Goal: Task Accomplishment & Management: Complete application form

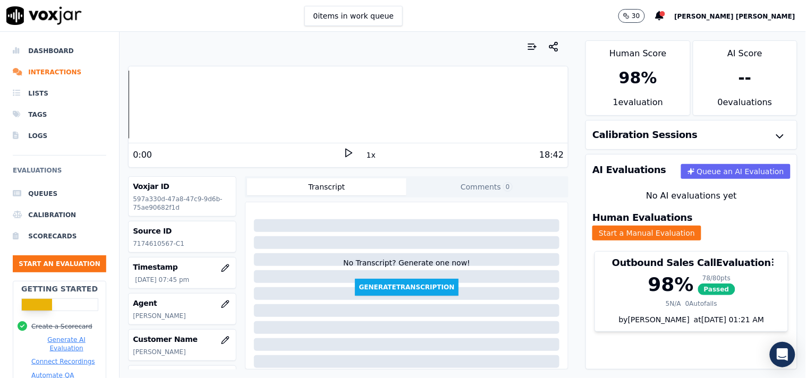
click at [63, 271] on button "Start an Evaluation" at bounding box center [60, 264] width 94 height 17
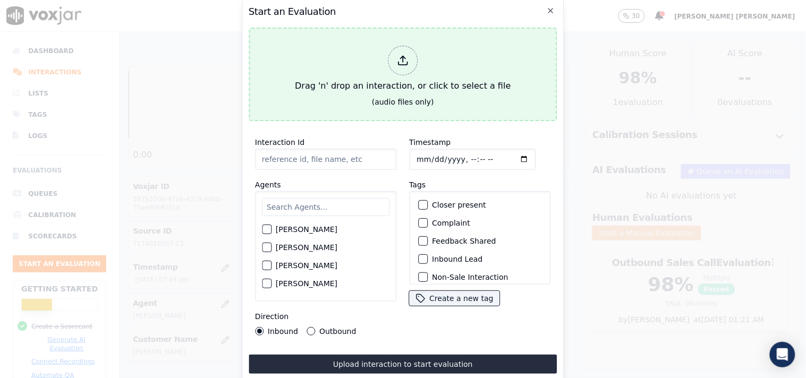
click at [411, 69] on div "Drag 'n' drop an interaction, or click to select a file" at bounding box center [403, 68] width 224 height 55
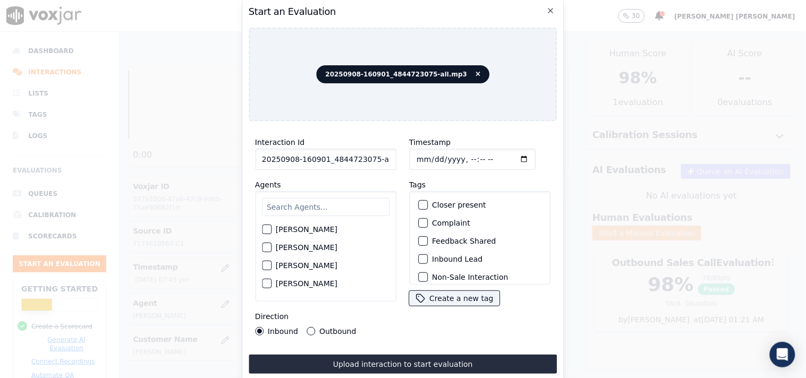
scroll to position [0, 6]
drag, startPoint x: 367, startPoint y: 156, endPoint x: 422, endPoint y: 164, distance: 56.3
click at [422, 164] on div "Interaction Id 20250908-160901_4844723075-all.mp3 Agents [PERSON_NAME] [PERSON_…" at bounding box center [403, 236] width 309 height 213
type input "20250908-160901_4844723075-C1"
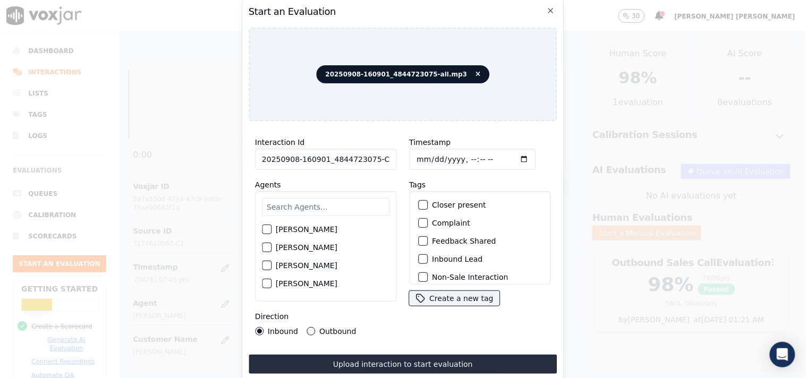
click at [305, 211] on input "text" at bounding box center [326, 207] width 128 height 18
type input "kel"
click at [295, 232] on label "[PERSON_NAME]" at bounding box center [307, 232] width 62 height 7
click at [271, 232] on button "[PERSON_NAME]" at bounding box center [267, 233] width 10 height 10
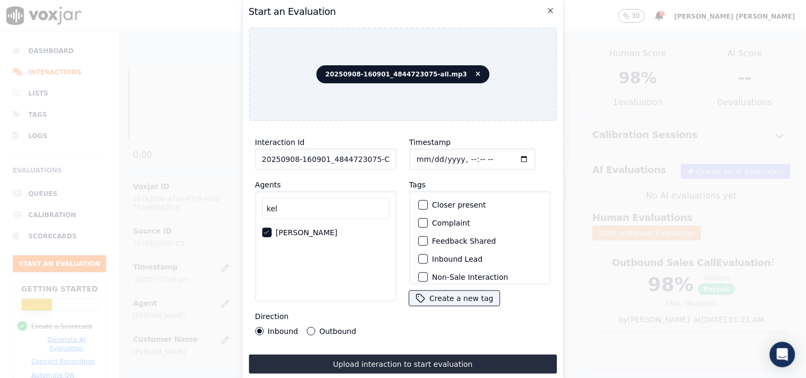
click at [442, 330] on div "Timestamp Tags Closer present Complaint Feedback Shared Inbound Lead Non-Sale I…" at bounding box center [480, 236] width 154 height 213
click at [420, 155] on input "Timestamp" at bounding box center [472, 159] width 126 height 21
type input "[DATE]T20:40"
click at [362, 280] on div "[PERSON_NAME]" at bounding box center [325, 246] width 141 height 111
click at [322, 328] on label "Outbound" at bounding box center [337, 331] width 37 height 7
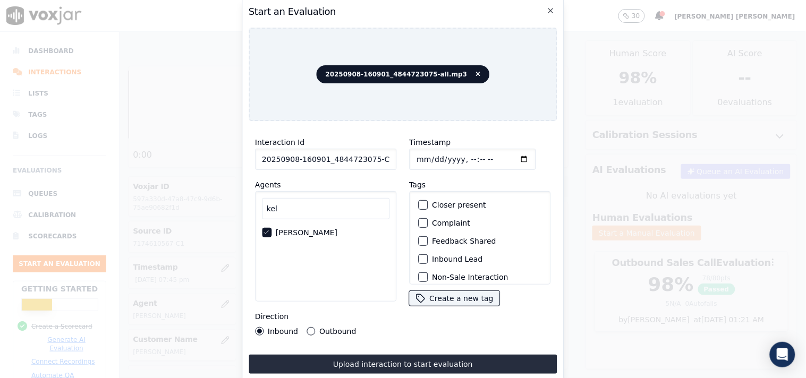
click at [315, 327] on button "Outbound" at bounding box center [311, 331] width 9 height 9
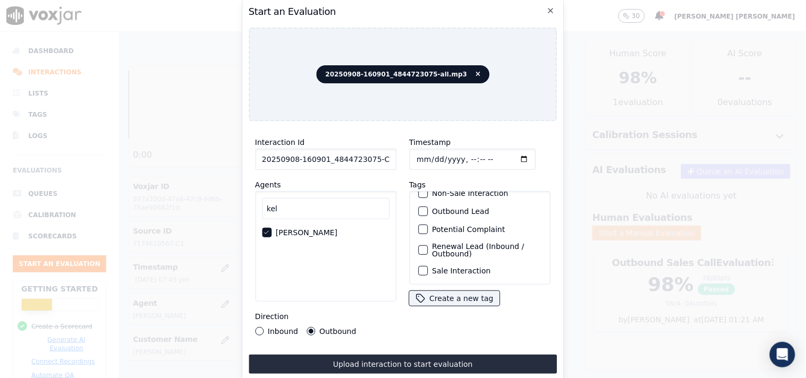
scroll to position [94, 0]
click at [445, 208] on label "Outbound Lead" at bounding box center [460, 211] width 57 height 7
click at [428, 207] on button "Outbound Lead" at bounding box center [423, 212] width 10 height 10
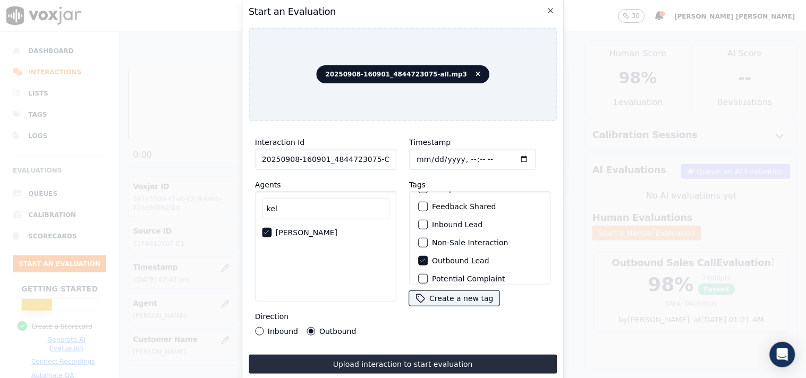
click at [443, 239] on label "Non-Sale Interaction" at bounding box center [470, 242] width 76 height 7
click at [428, 238] on button "Non-Sale Interaction" at bounding box center [423, 243] width 10 height 10
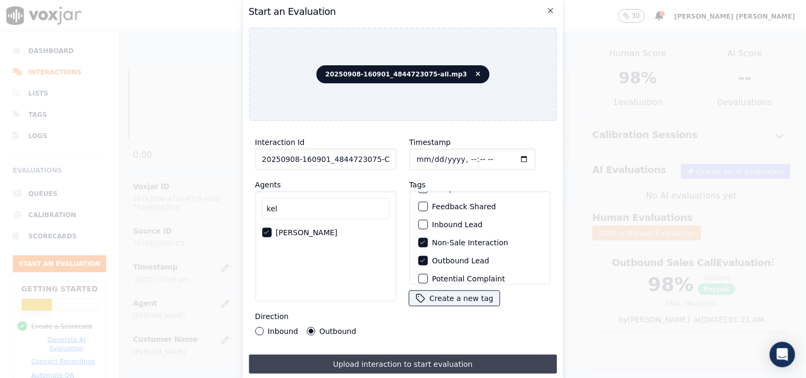
click at [417, 360] on button "Upload interaction to start evaluation" at bounding box center [403, 364] width 309 height 19
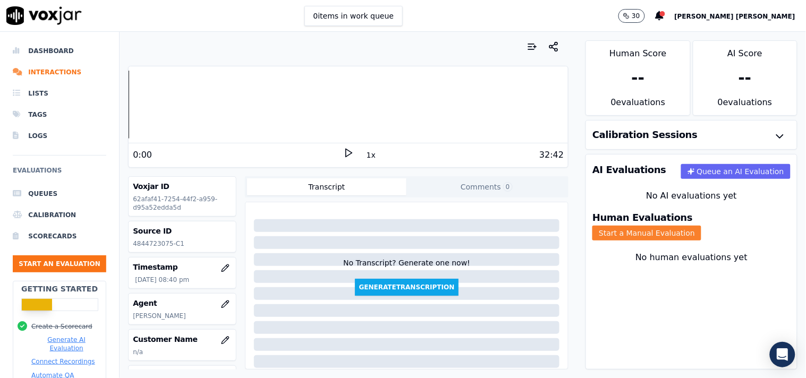
click at [682, 226] on button "Start a Manual Evaluation" at bounding box center [646, 233] width 109 height 15
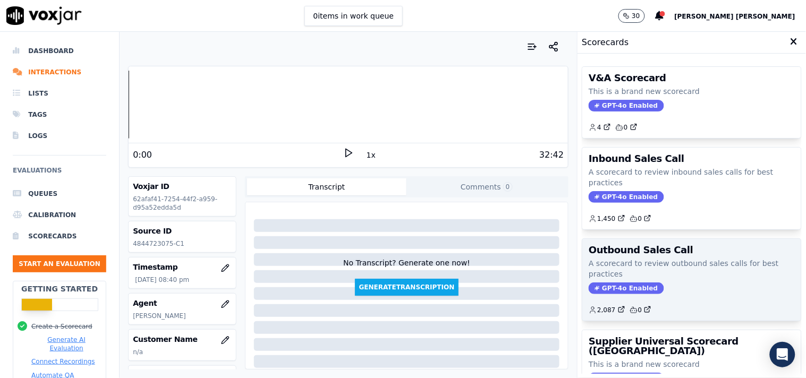
click at [612, 284] on span "GPT-4o Enabled" at bounding box center [626, 289] width 75 height 12
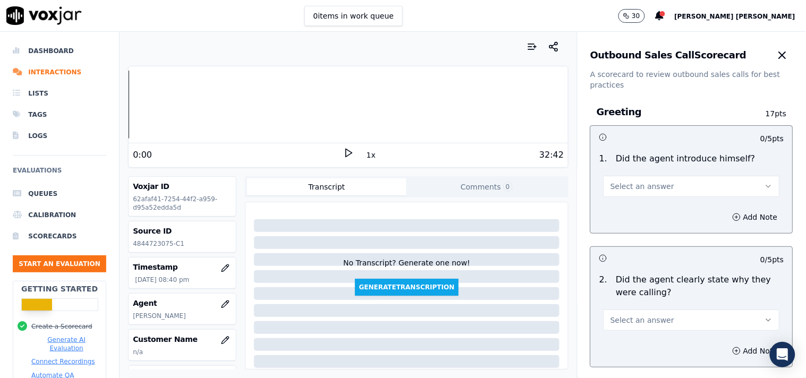
click at [647, 193] on button "Select an answer" at bounding box center [692, 186] width 176 height 21
click at [633, 232] on div "No" at bounding box center [673, 227] width 156 height 17
click at [734, 218] on circle "button" at bounding box center [737, 217] width 7 height 7
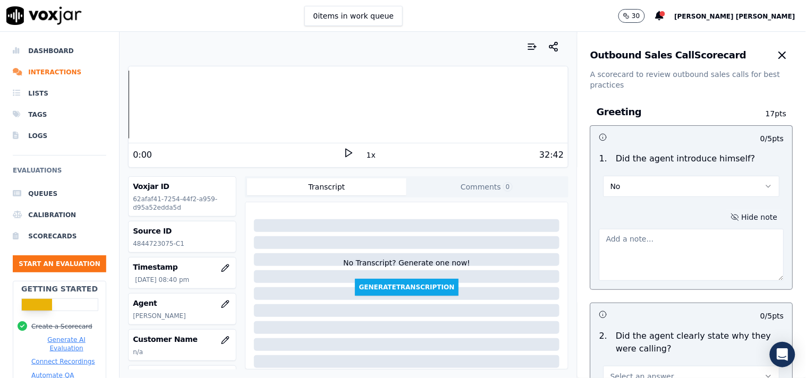
click at [638, 256] on textarea at bounding box center [691, 255] width 185 height 52
type textarea "A"
type textarea "Agent failed to introduce himself"
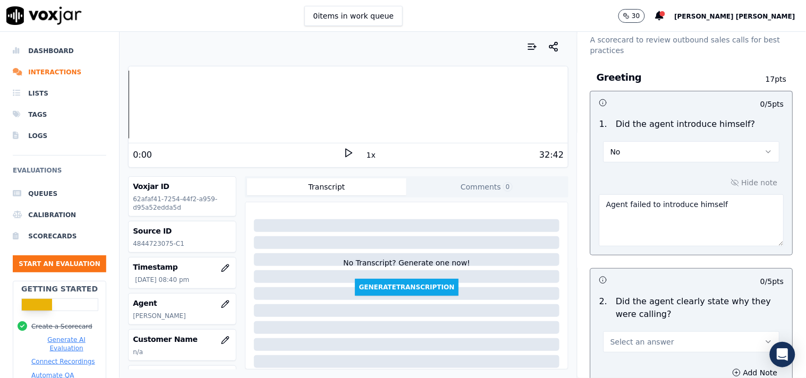
scroll to position [59, 0]
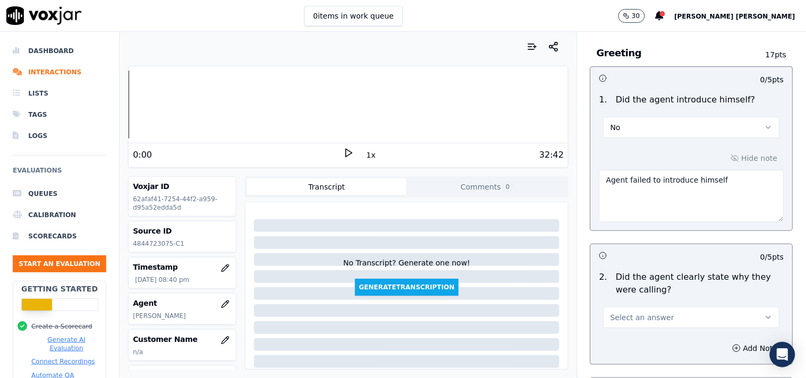
click at [636, 325] on button "Select an answer" at bounding box center [692, 317] width 176 height 21
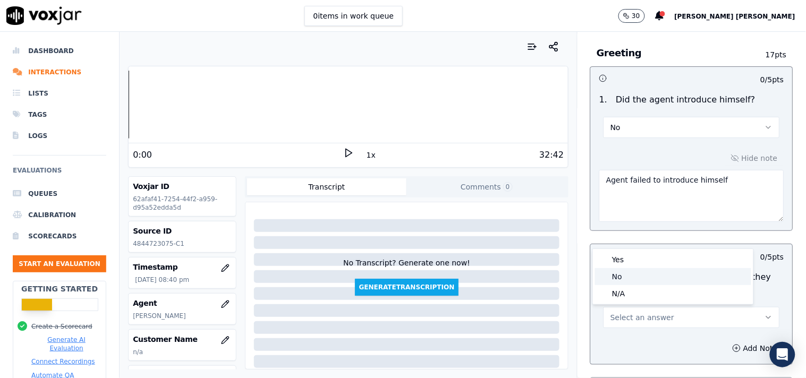
click at [633, 262] on div "Yes" at bounding box center [673, 259] width 156 height 17
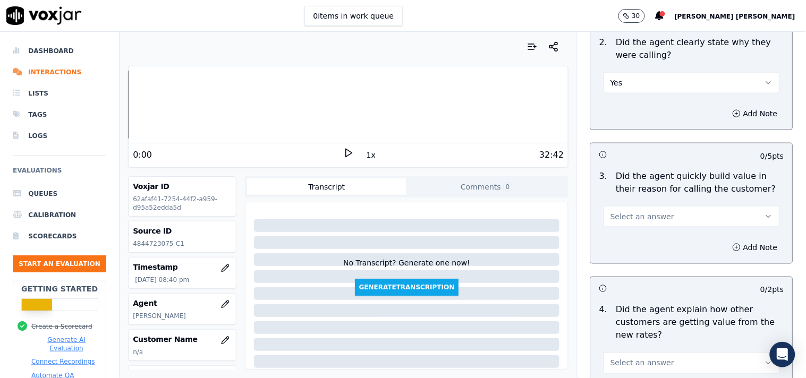
scroll to position [295, 0]
click at [653, 211] on span "Select an answer" at bounding box center [642, 215] width 64 height 11
click at [648, 240] on div "Yes" at bounding box center [673, 239] width 156 height 17
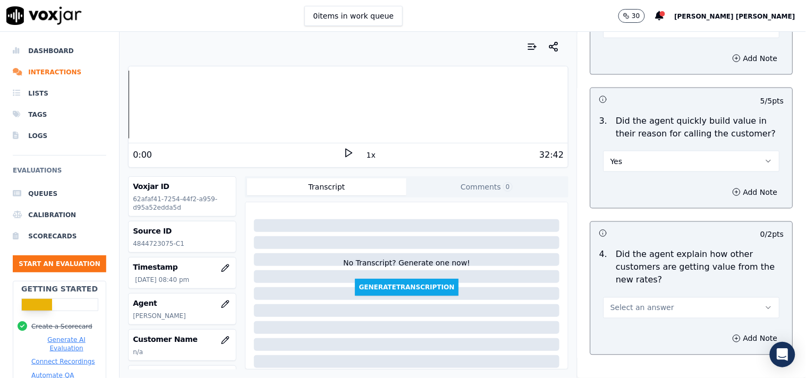
scroll to position [413, 0]
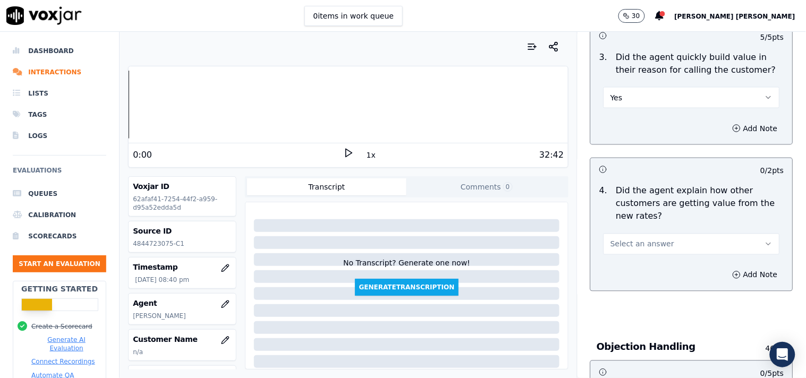
click at [651, 240] on span "Select an answer" at bounding box center [642, 244] width 64 height 11
click at [627, 268] on div "Yes" at bounding box center [673, 268] width 156 height 17
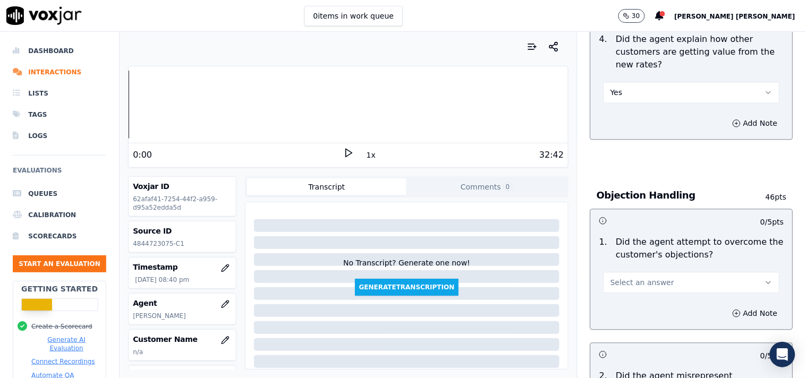
scroll to position [590, 0]
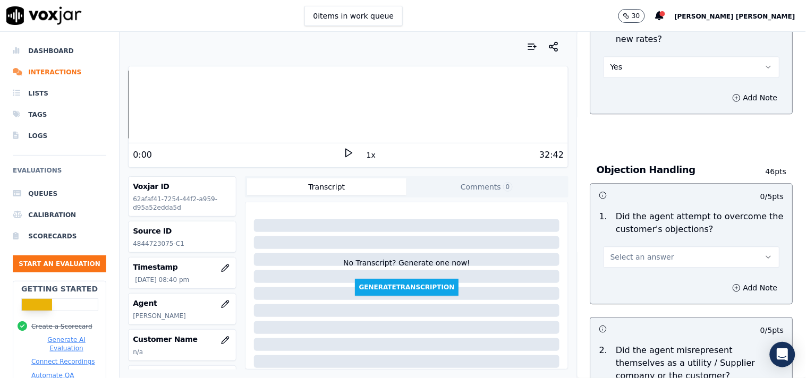
click at [644, 251] on button "Select an answer" at bounding box center [692, 257] width 176 height 21
click at [628, 276] on div "Yes" at bounding box center [673, 281] width 156 height 17
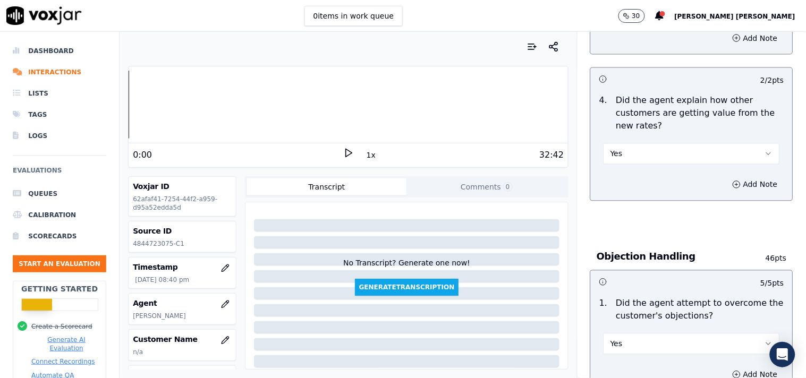
scroll to position [472, 0]
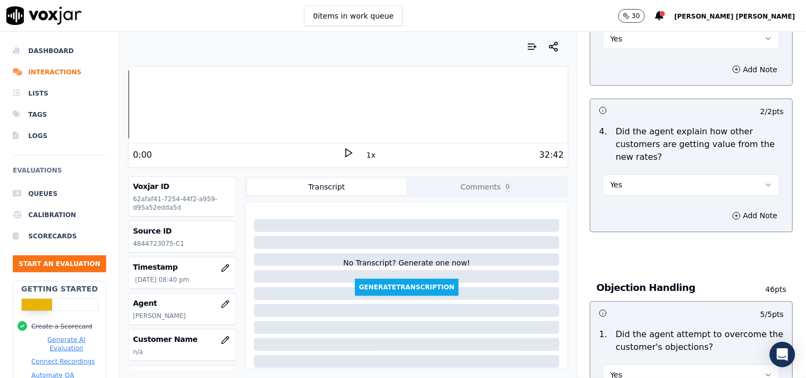
click at [643, 189] on button "Yes" at bounding box center [692, 185] width 176 height 21
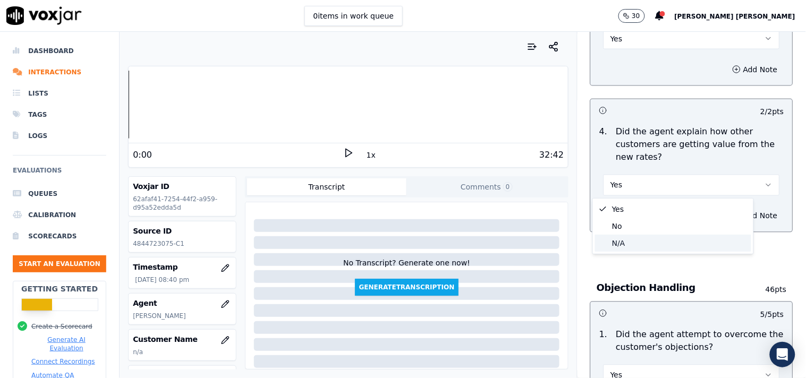
click at [645, 236] on div "N/A" at bounding box center [673, 243] width 156 height 17
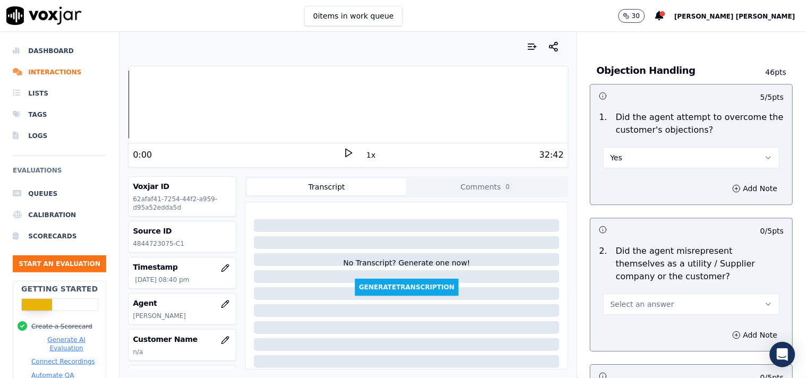
scroll to position [767, 0]
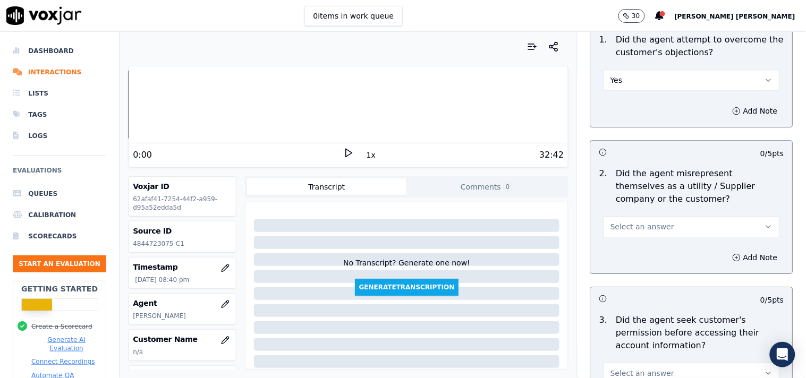
click at [651, 228] on span "Select an answer" at bounding box center [642, 227] width 64 height 11
click at [650, 267] on div "No" at bounding box center [673, 267] width 156 height 17
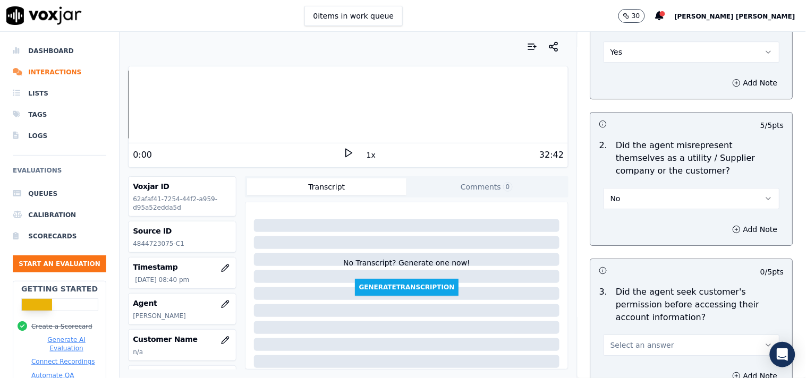
scroll to position [826, 0]
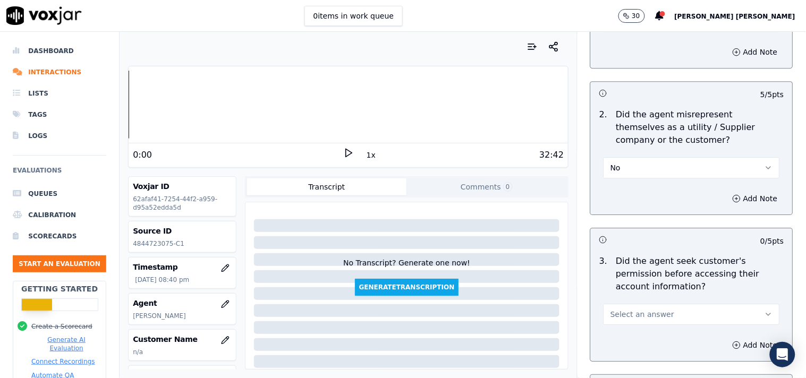
click at [659, 319] on button "Select an answer" at bounding box center [692, 314] width 176 height 21
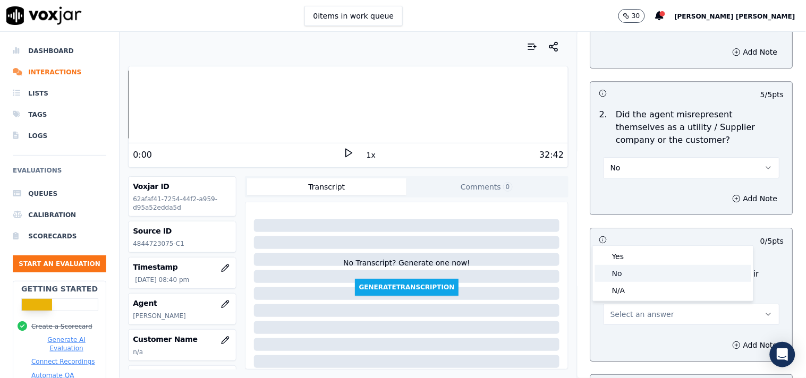
click at [659, 268] on div "No" at bounding box center [673, 273] width 156 height 17
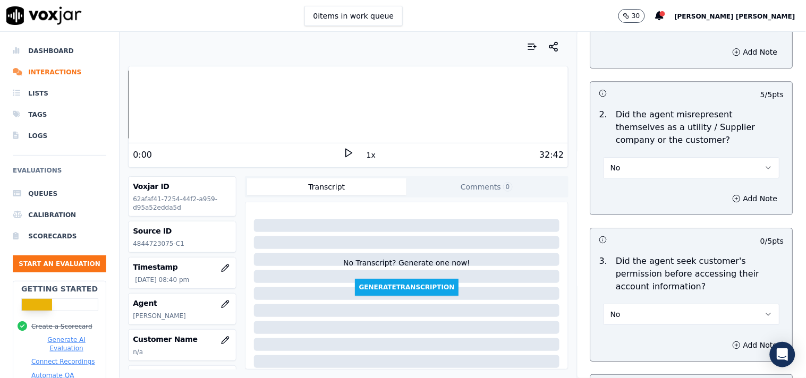
click at [642, 322] on button "No" at bounding box center [692, 314] width 176 height 21
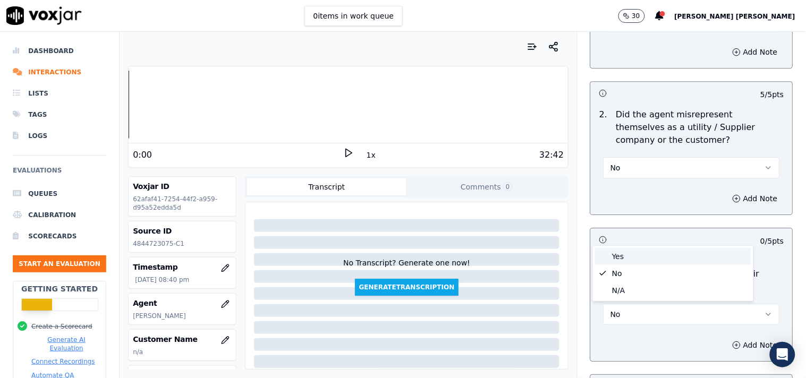
click at [646, 258] on div "Yes" at bounding box center [673, 256] width 156 height 17
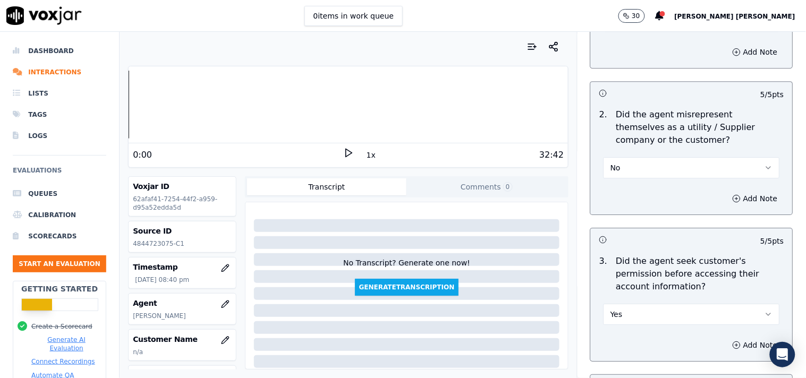
scroll to position [1003, 0]
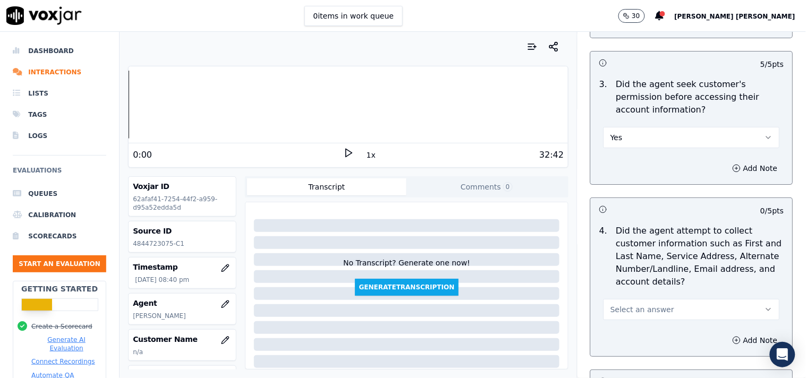
click at [658, 316] on button "Select an answer" at bounding box center [692, 309] width 176 height 21
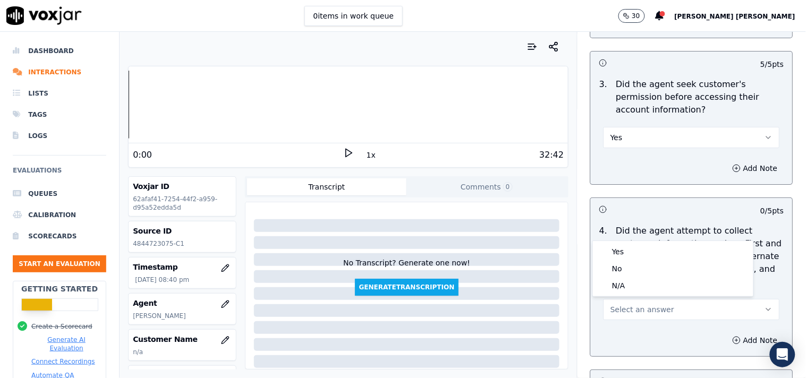
click at [655, 286] on div "N/A" at bounding box center [673, 285] width 156 height 17
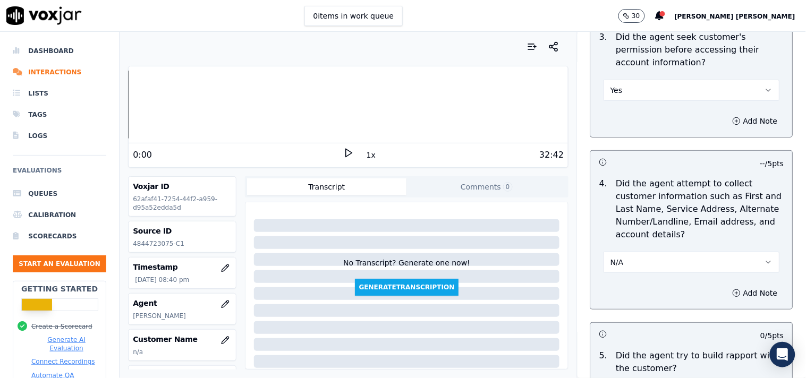
scroll to position [1181, 0]
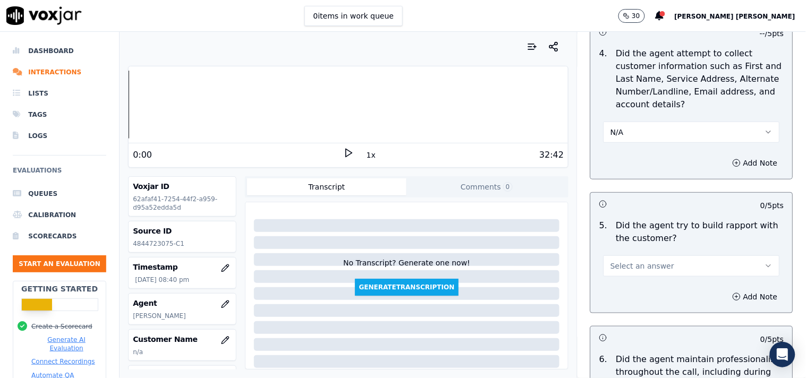
click at [664, 271] on button "Select an answer" at bounding box center [692, 266] width 176 height 21
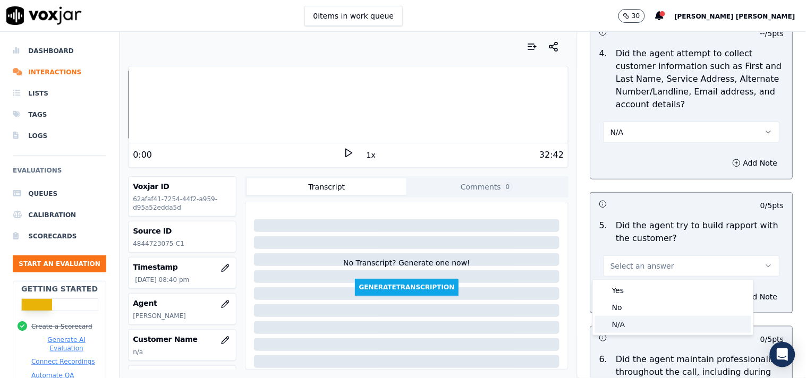
click at [635, 318] on div "N/A" at bounding box center [673, 324] width 156 height 17
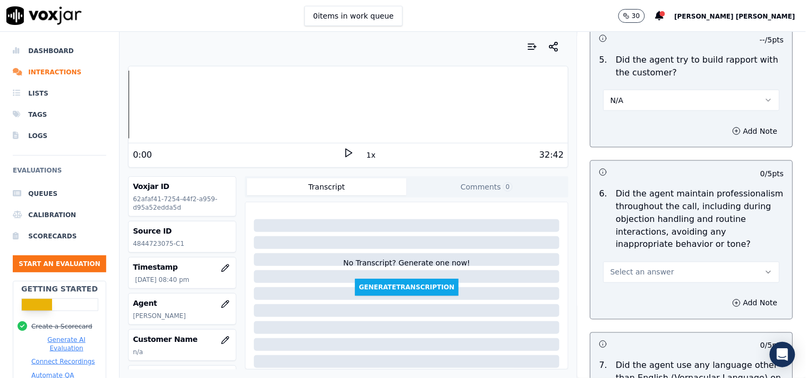
scroll to position [1357, 0]
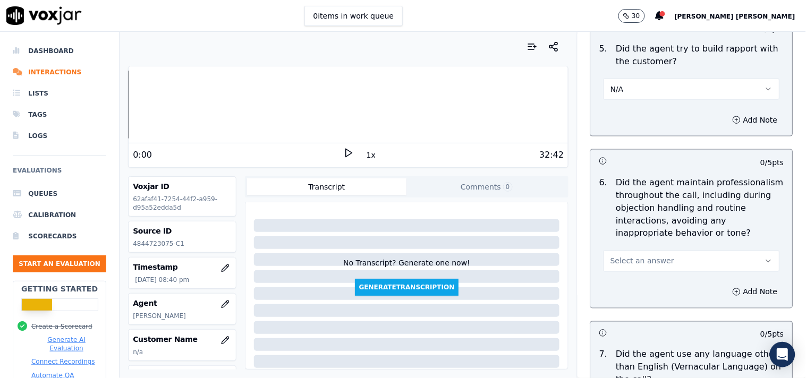
click at [665, 254] on button "Select an answer" at bounding box center [692, 261] width 176 height 21
click at [625, 278] on div "Yes" at bounding box center [673, 285] width 156 height 17
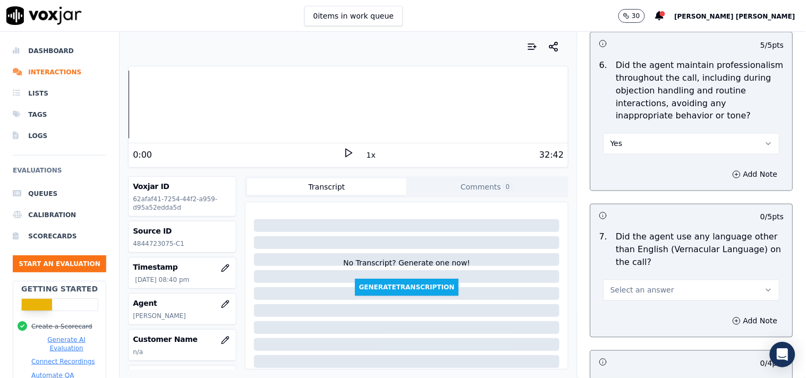
scroll to position [1475, 0]
click at [636, 289] on span "Select an answer" at bounding box center [642, 290] width 64 height 11
click at [623, 325] on div "No" at bounding box center [673, 331] width 156 height 17
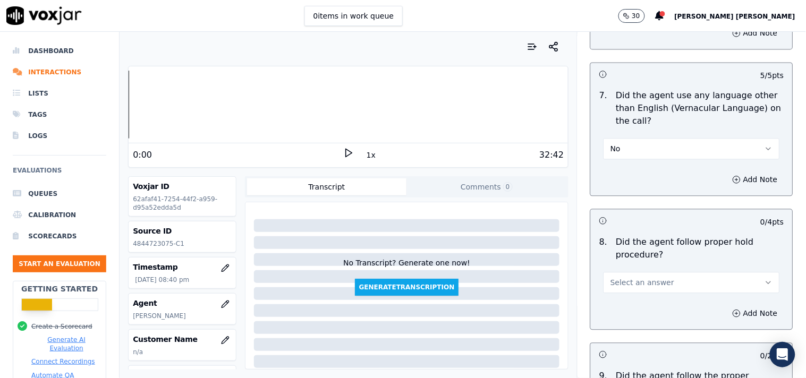
scroll to position [1653, 0]
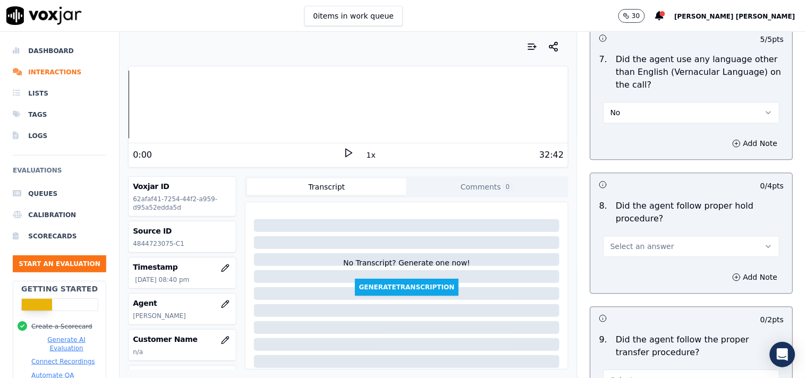
click at [638, 252] on button "Select an answer" at bounding box center [692, 246] width 176 height 21
click at [633, 271] on div "Yes" at bounding box center [673, 271] width 156 height 17
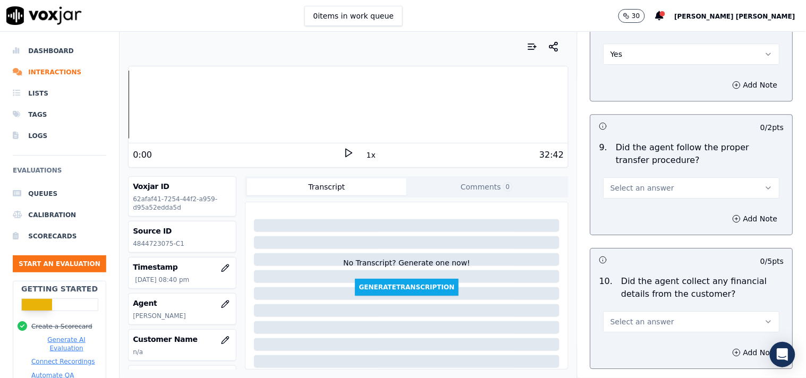
scroll to position [1889, 0]
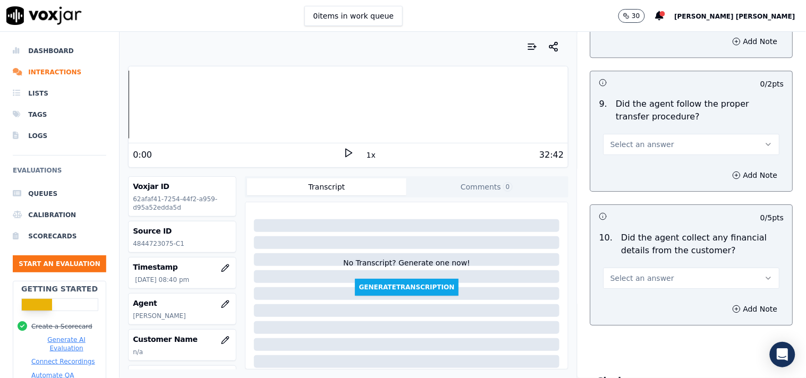
click at [636, 140] on span "Select an answer" at bounding box center [642, 144] width 64 height 11
click at [632, 167] on div "Yes" at bounding box center [673, 168] width 156 height 17
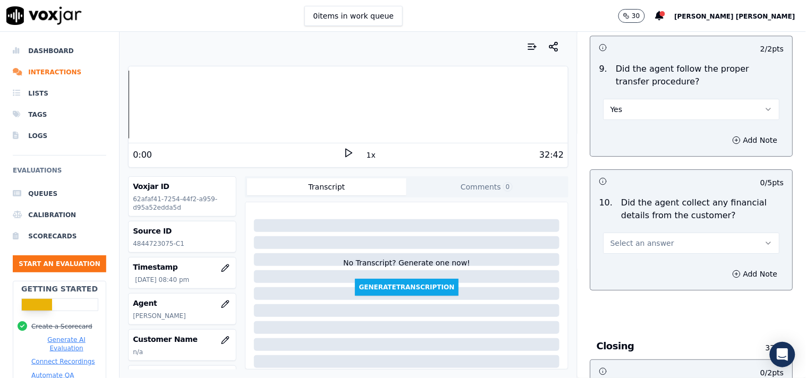
scroll to position [1948, 0]
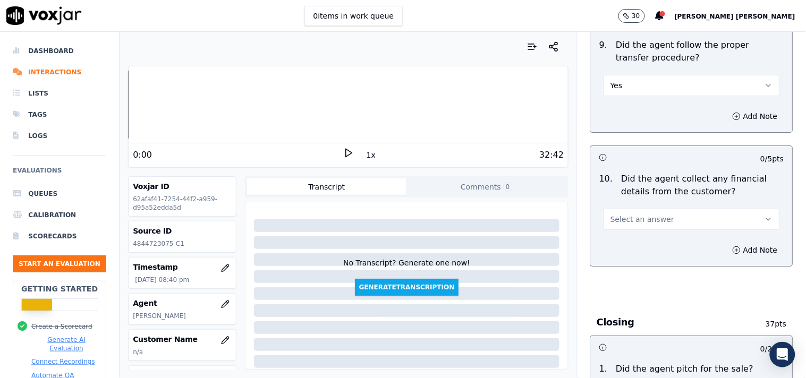
click at [646, 214] on button "Select an answer" at bounding box center [692, 219] width 176 height 21
click at [636, 266] on div "No" at bounding box center [673, 260] width 156 height 17
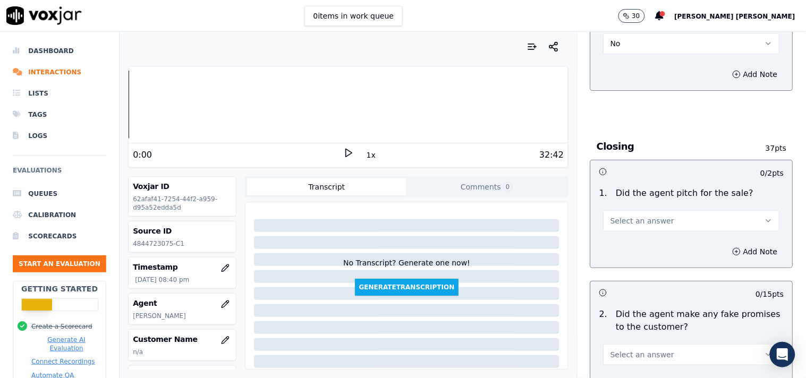
scroll to position [2125, 0]
click at [647, 230] on button "Select an answer" at bounding box center [692, 219] width 176 height 21
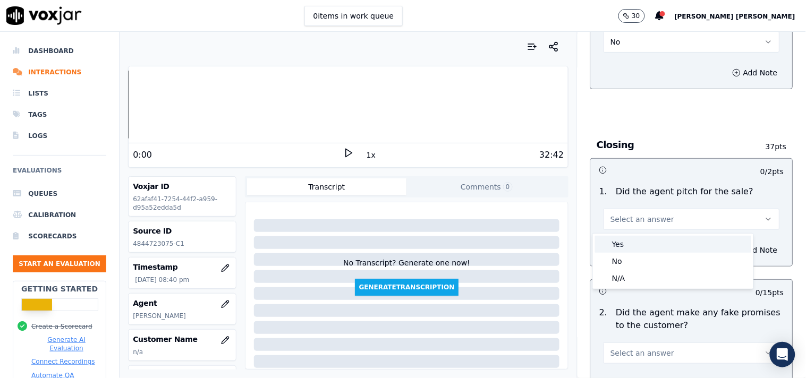
click at [630, 245] on div "Yes" at bounding box center [673, 244] width 156 height 17
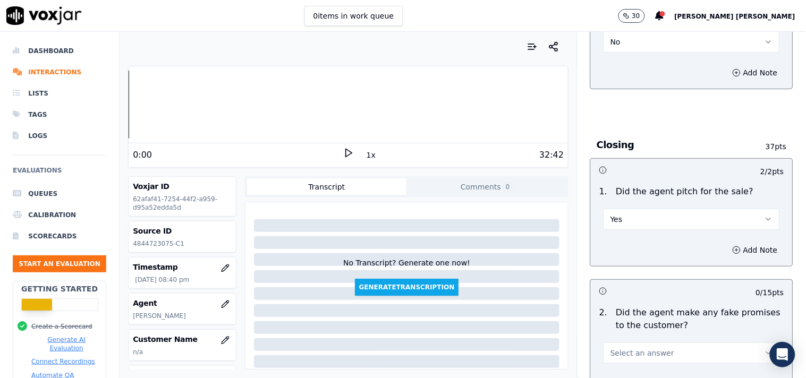
scroll to position [2243, 0]
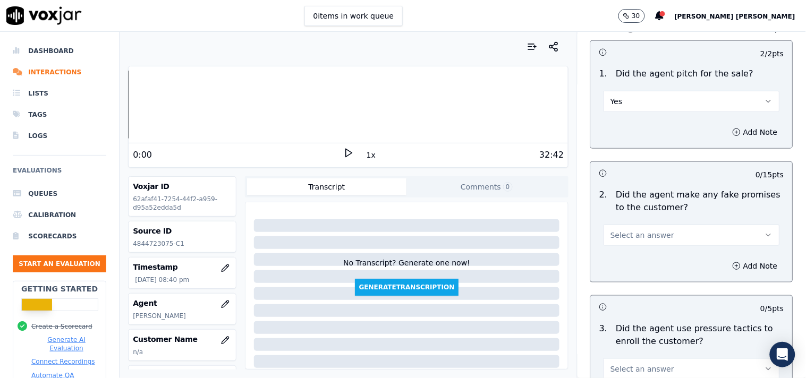
drag, startPoint x: 686, startPoint y: 234, endPoint x: 683, endPoint y: 240, distance: 6.7
click at [686, 234] on button "Select an answer" at bounding box center [692, 235] width 176 height 21
click at [647, 273] on div "No" at bounding box center [673, 277] width 156 height 17
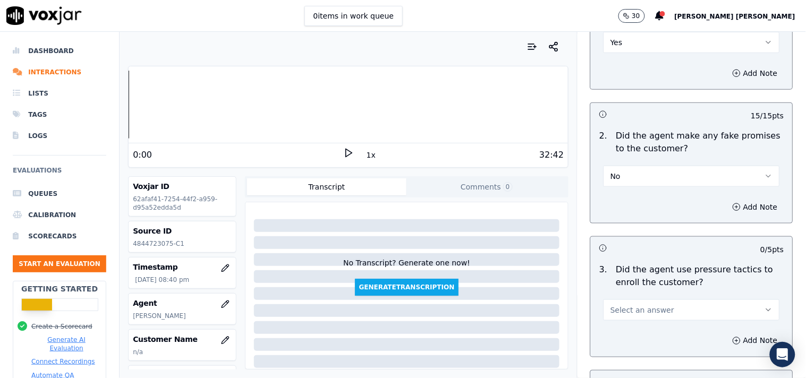
click at [655, 303] on button "Select an answer" at bounding box center [692, 310] width 176 height 21
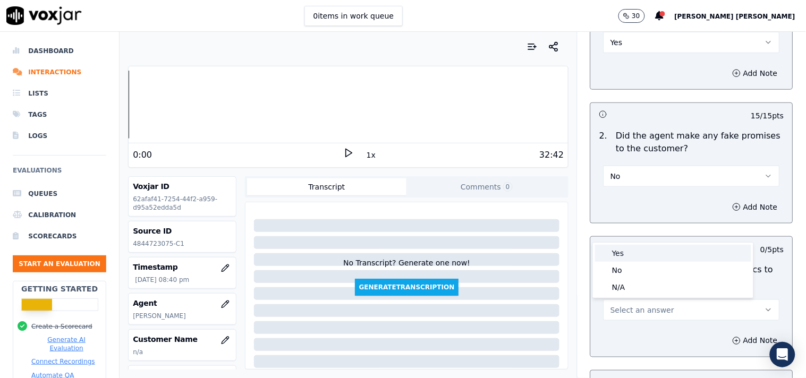
click at [632, 251] on div "Yes" at bounding box center [673, 253] width 156 height 17
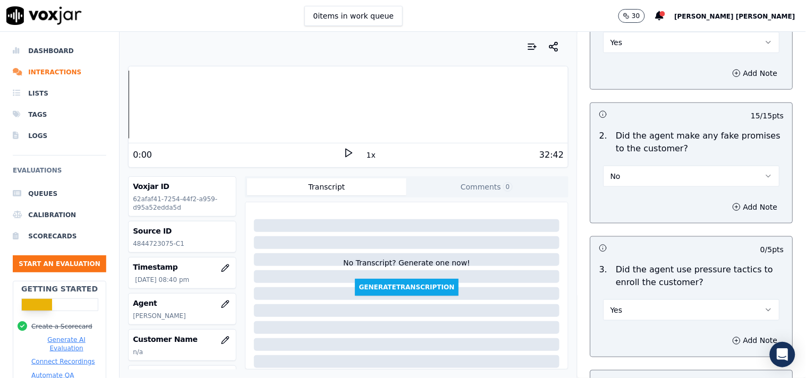
click at [629, 314] on button "Yes" at bounding box center [692, 310] width 176 height 21
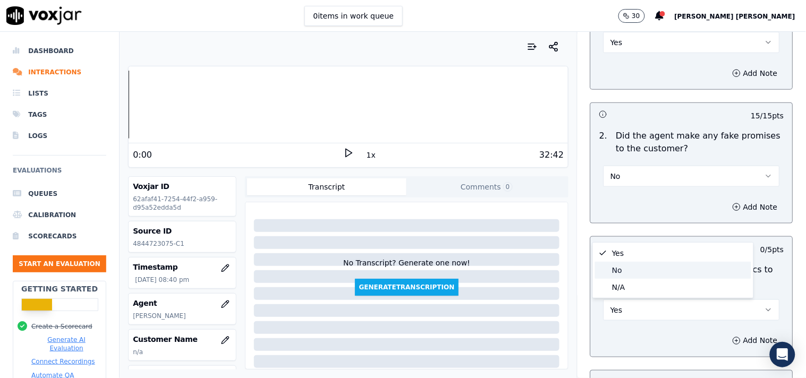
click at [633, 274] on div "No" at bounding box center [673, 270] width 156 height 17
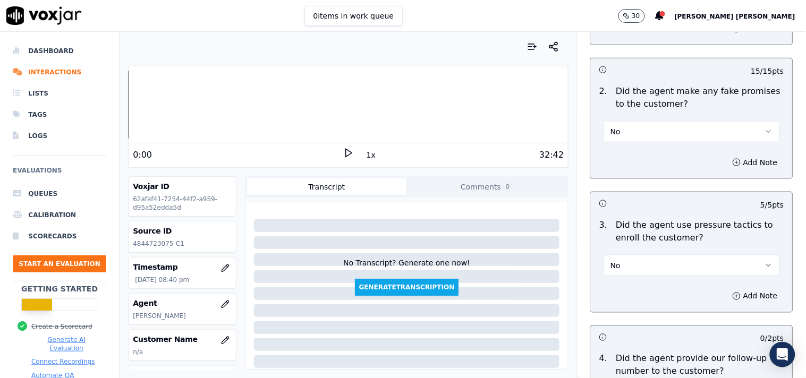
scroll to position [2420, 0]
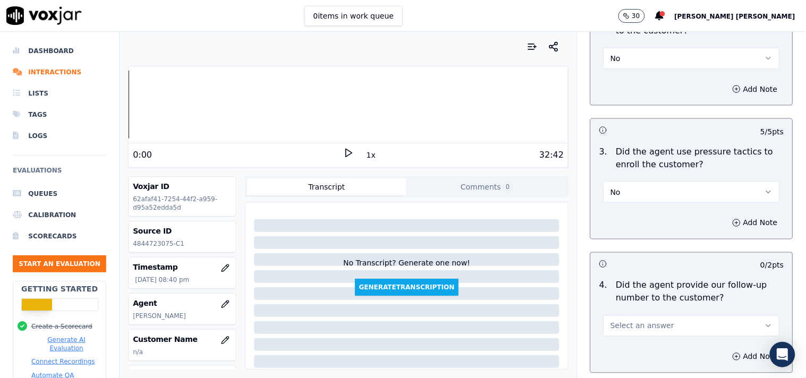
click at [644, 321] on span "Select an answer" at bounding box center [642, 326] width 64 height 11
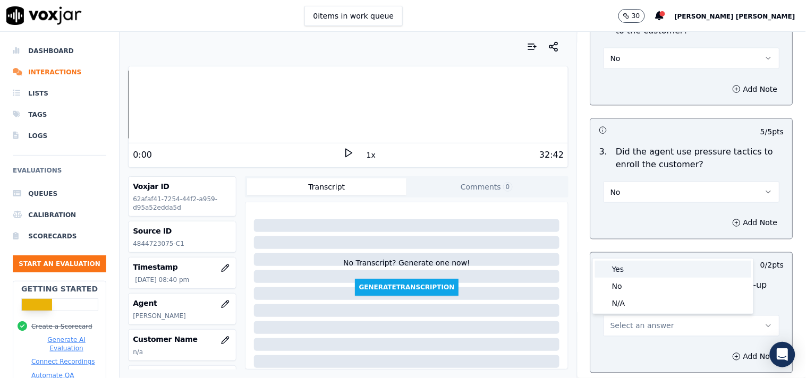
click at [635, 273] on div "Yes" at bounding box center [673, 269] width 156 height 17
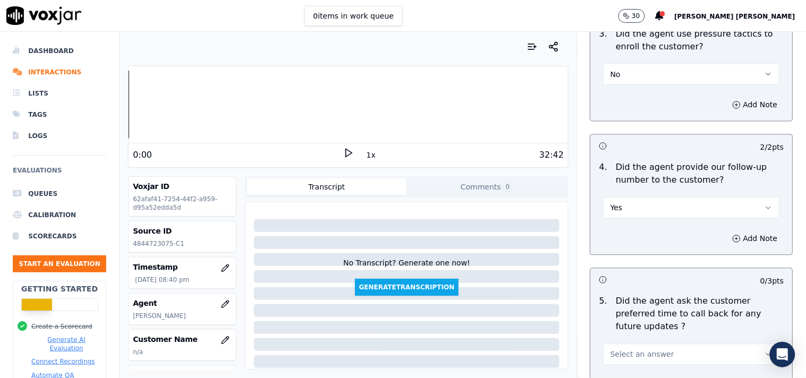
scroll to position [2597, 0]
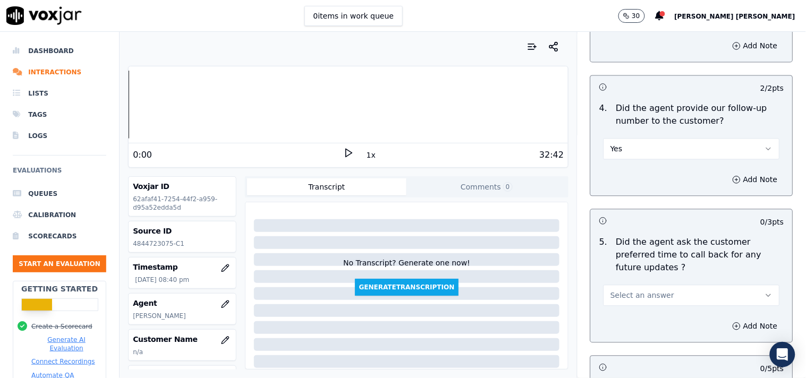
click at [641, 291] on span "Select an answer" at bounding box center [642, 296] width 64 height 11
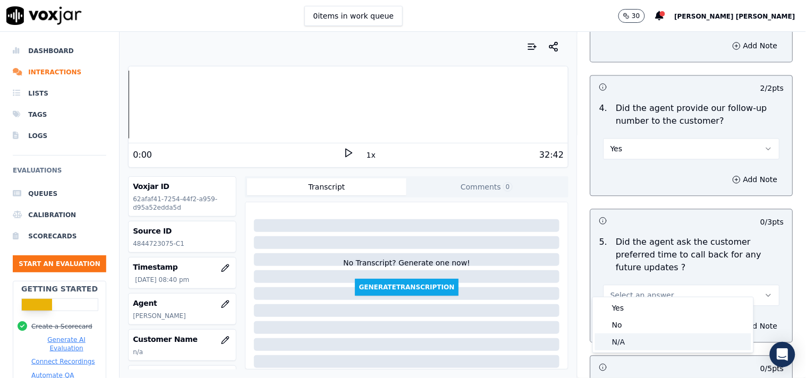
click at [626, 338] on div "N/A" at bounding box center [673, 342] width 156 height 17
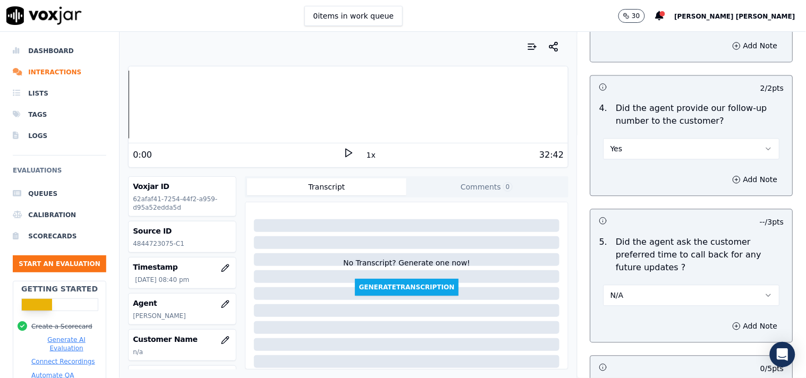
scroll to position [2715, 0]
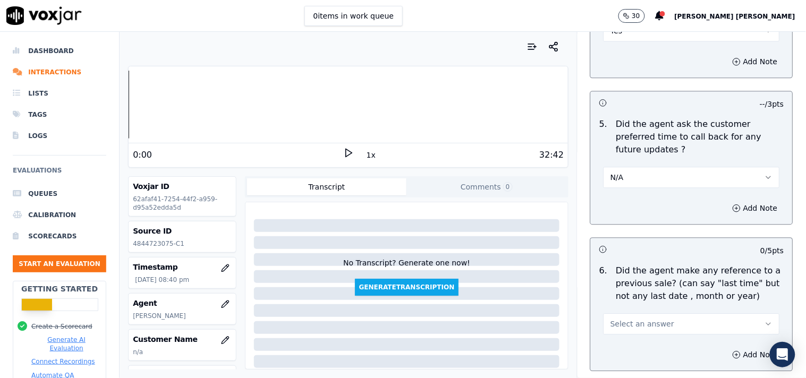
click at [636, 313] on button "Select an answer" at bounding box center [692, 323] width 176 height 21
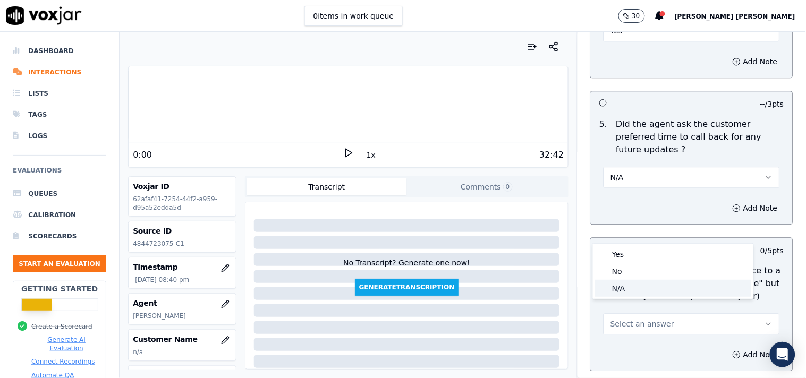
click at [629, 271] on div "No" at bounding box center [673, 271] width 156 height 17
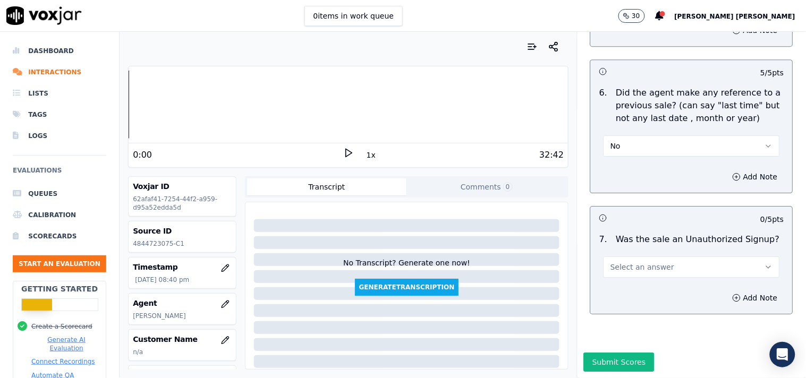
scroll to position [2908, 0]
click at [650, 262] on span "Select an answer" at bounding box center [642, 267] width 64 height 11
click at [632, 295] on div "N/A" at bounding box center [673, 298] width 156 height 17
click at [736, 291] on button "Add Note" at bounding box center [755, 298] width 58 height 15
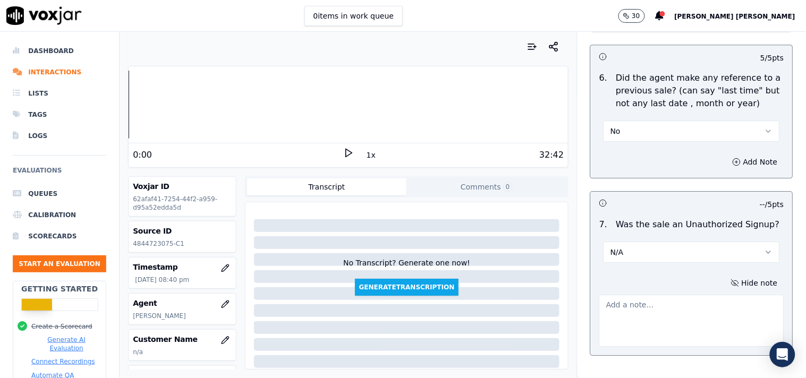
click at [631, 332] on textarea at bounding box center [691, 321] width 185 height 52
click at [627, 305] on textarea at bounding box center [691, 321] width 185 height 52
paste textarea "Call id-20250908-171217 when verifier ask, what I want to ask you, yes, but wha…"
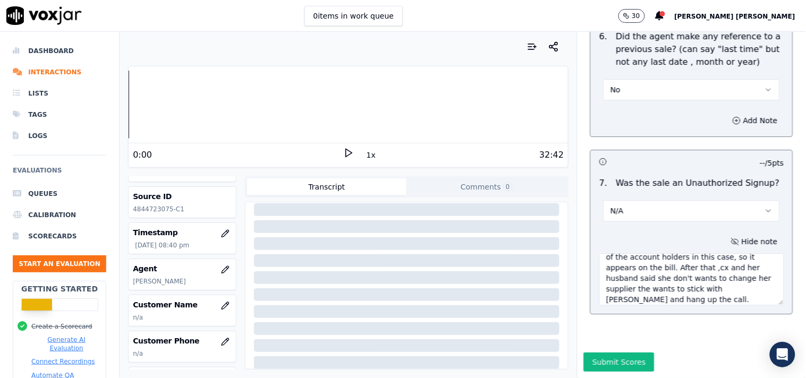
scroll to position [59, 0]
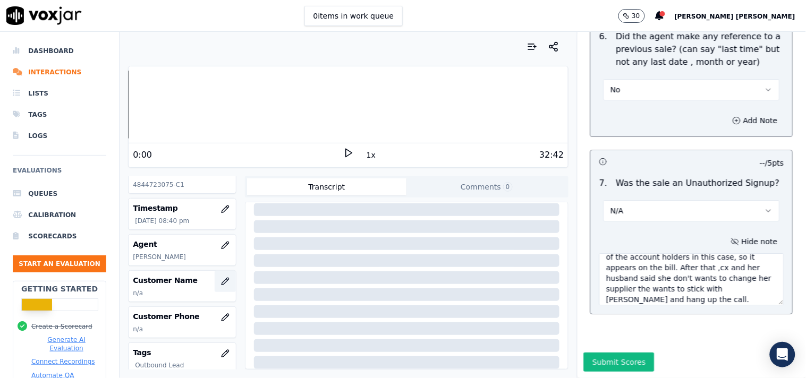
type textarea "Call id-20250908-171217 when verifier ask, what I want to ask you, yes, but wha…"
click at [221, 283] on icon "button" at bounding box center [225, 281] width 9 height 9
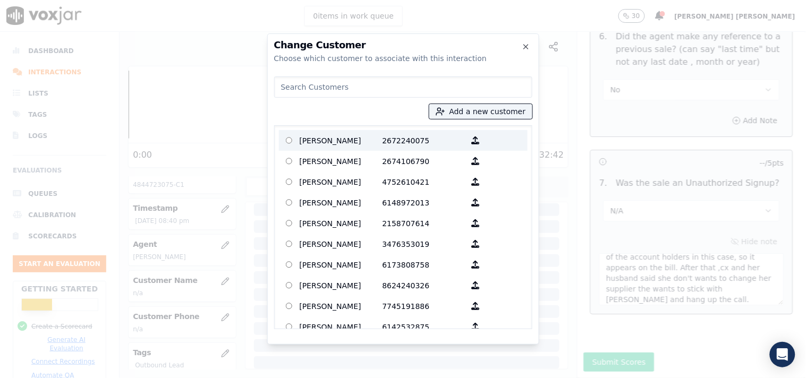
paste input "[PERSON_NAME]"
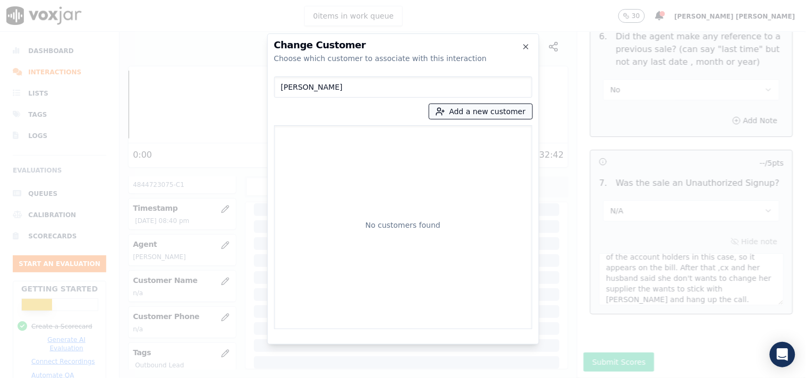
type input "[PERSON_NAME]"
click at [481, 104] on button "Add a new customer" at bounding box center [480, 111] width 103 height 15
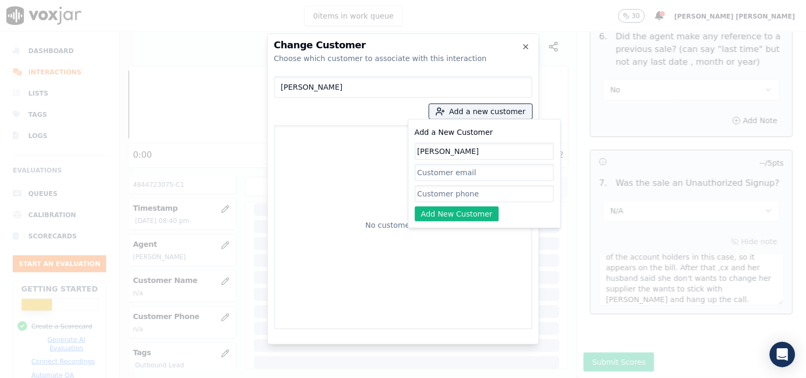
type input "[PERSON_NAME]"
click at [442, 190] on input "Add a New Customer" at bounding box center [484, 193] width 139 height 17
paste input "4846886988"
paste input "4844723075"
type input "4846886988_4844723075"
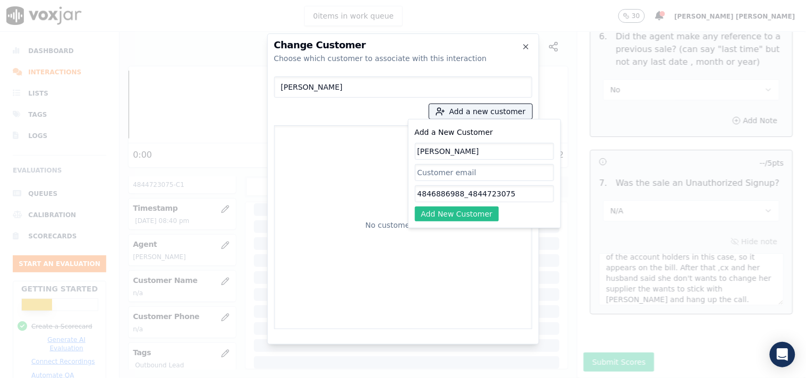
click at [464, 211] on button "Add New Customer" at bounding box center [457, 214] width 84 height 15
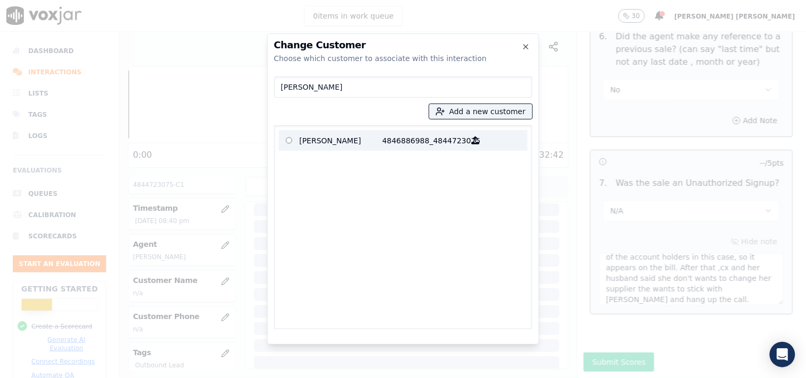
click at [378, 138] on p "[PERSON_NAME]" at bounding box center [341, 140] width 83 height 16
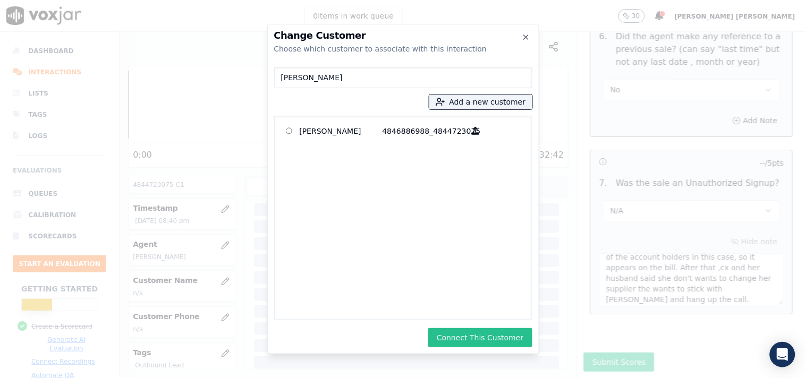
click at [503, 333] on button "Connect This Customer" at bounding box center [480, 337] width 104 height 19
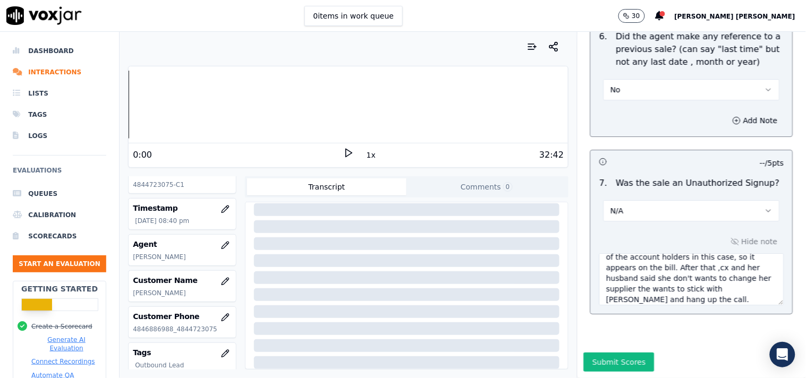
scroll to position [178, 0]
click at [607, 353] on button "Submit Scores" at bounding box center [619, 362] width 71 height 19
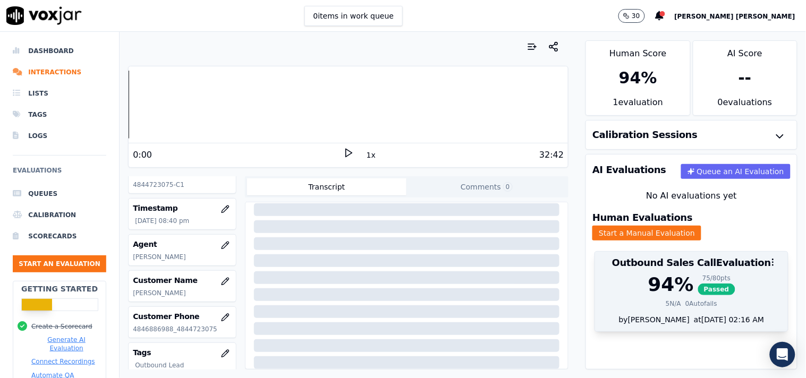
click at [642, 303] on div "94 % 75 / 80 pts Passed 5 N/A 0 Autofails" at bounding box center [691, 294] width 193 height 40
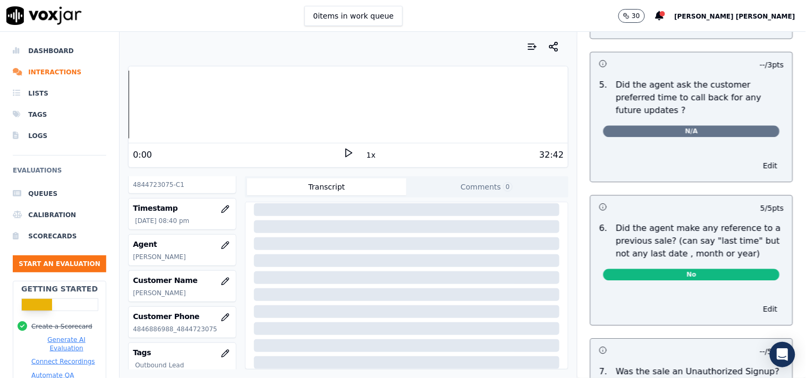
scroll to position [2875, 0]
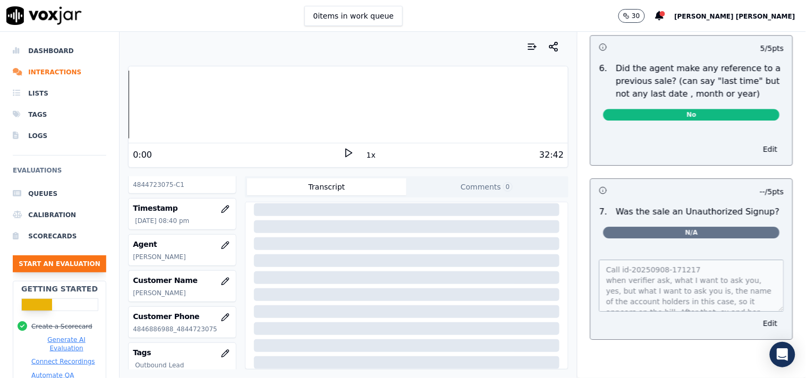
click at [87, 264] on button "Start an Evaluation" at bounding box center [60, 264] width 94 height 17
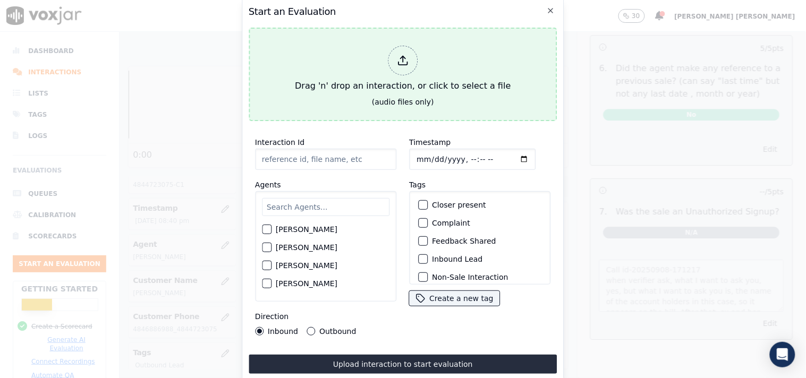
click at [405, 47] on div at bounding box center [403, 61] width 30 height 30
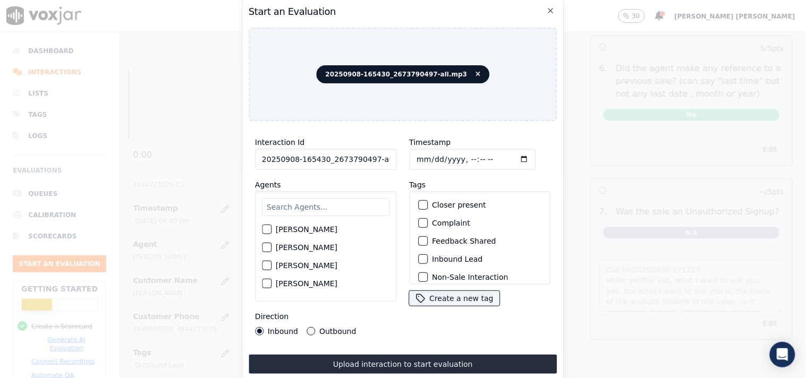
scroll to position [0, 6]
drag, startPoint x: 369, startPoint y: 158, endPoint x: 402, endPoint y: 158, distance: 33.5
click at [402, 158] on div "Interaction Id 20250908-165430_2673790497-all.mp3 Agents [PERSON_NAME] [PERSON_…" at bounding box center [403, 236] width 309 height 213
type input "20250908-165430_2673790497-C1"
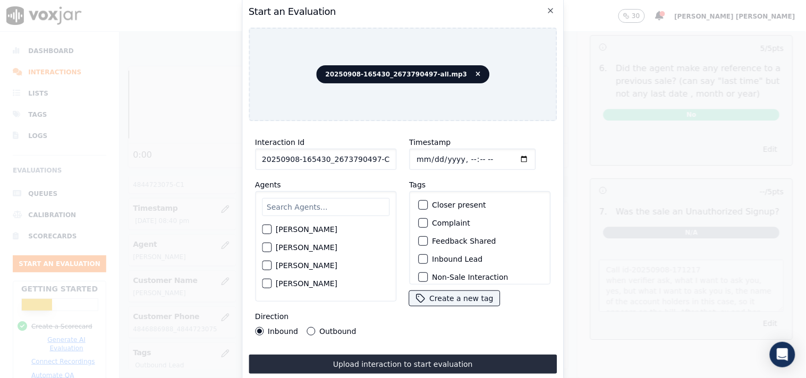
click at [418, 152] on input "Timestamp" at bounding box center [472, 159] width 126 height 21
type input "[DATE]T21:14"
click at [312, 327] on button "Outbound" at bounding box center [311, 331] width 9 height 9
click at [311, 199] on input "text" at bounding box center [326, 207] width 128 height 18
type input "mar"
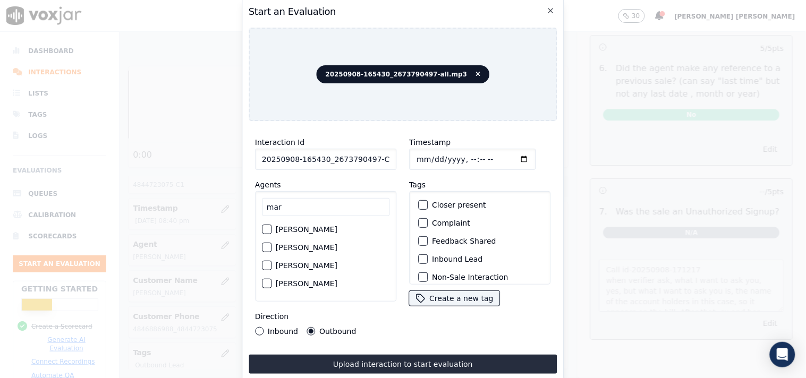
click at [310, 280] on label "[PERSON_NAME]" at bounding box center [307, 283] width 62 height 7
click at [271, 279] on button "[PERSON_NAME]" at bounding box center [267, 284] width 10 height 10
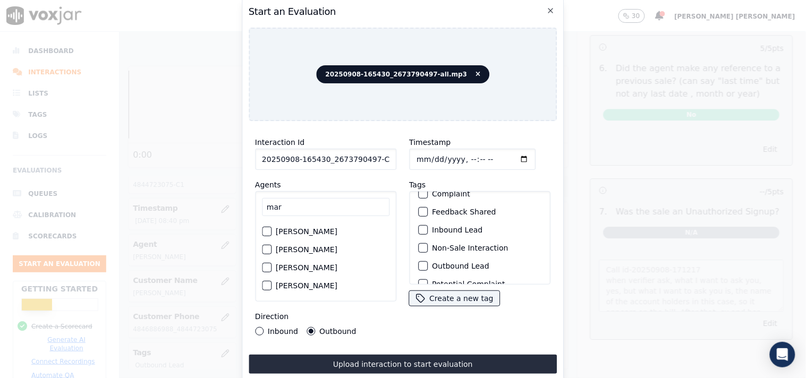
scroll to position [59, 0]
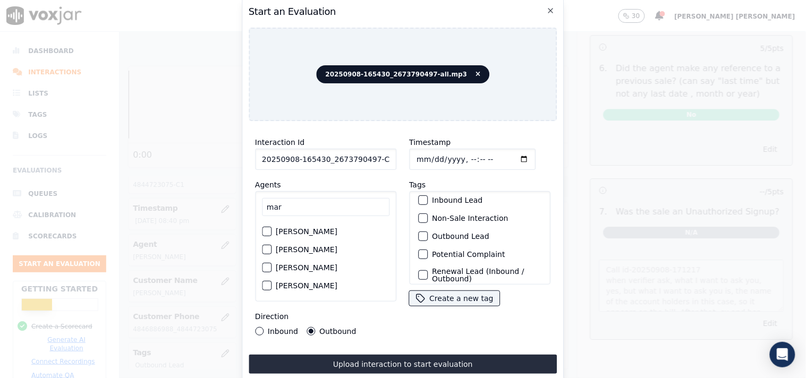
click at [448, 197] on label "Inbound Lead" at bounding box center [457, 200] width 50 height 7
click at [428, 197] on button "Inbound Lead" at bounding box center [423, 201] width 10 height 10
click at [447, 215] on label "Non-Sale Interaction" at bounding box center [470, 218] width 76 height 7
click at [428, 214] on button "Non-Sale Interaction" at bounding box center [423, 219] width 10 height 10
click at [445, 197] on label "Inbound Lead" at bounding box center [457, 200] width 50 height 7
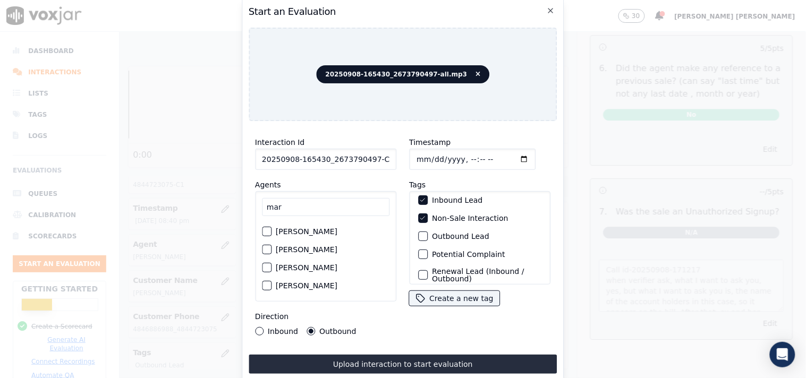
click at [428, 196] on button "Inbound Lead" at bounding box center [423, 201] width 10 height 10
click at [445, 227] on div "Outbound Lead" at bounding box center [480, 236] width 132 height 18
click at [445, 233] on label "Outbound Lead" at bounding box center [460, 236] width 57 height 7
click at [428, 232] on button "Outbound Lead" at bounding box center [423, 237] width 10 height 10
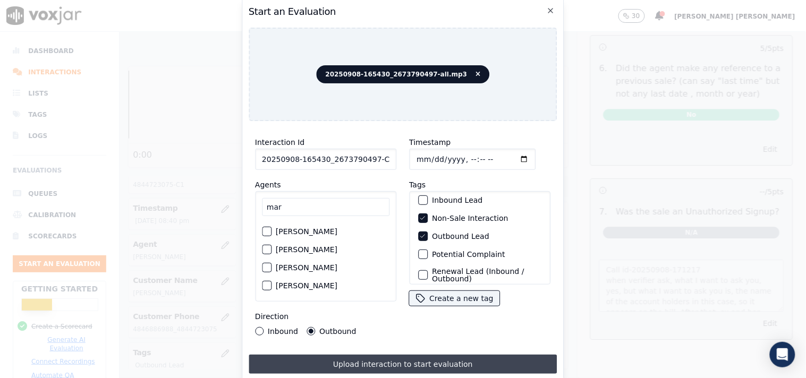
click at [425, 361] on button "Upload interaction to start evaluation" at bounding box center [403, 364] width 309 height 19
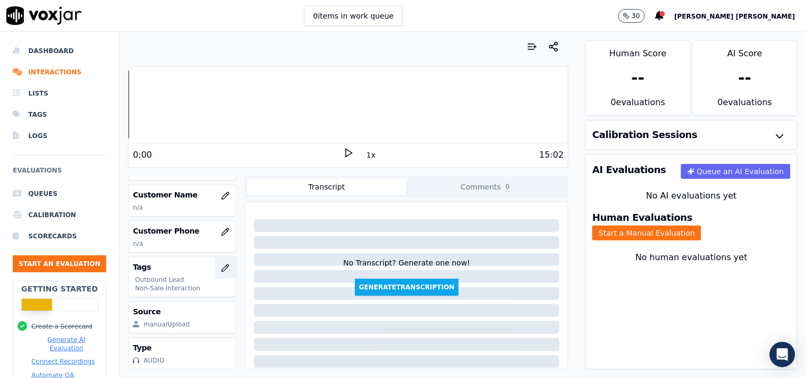
scroll to position [113, 0]
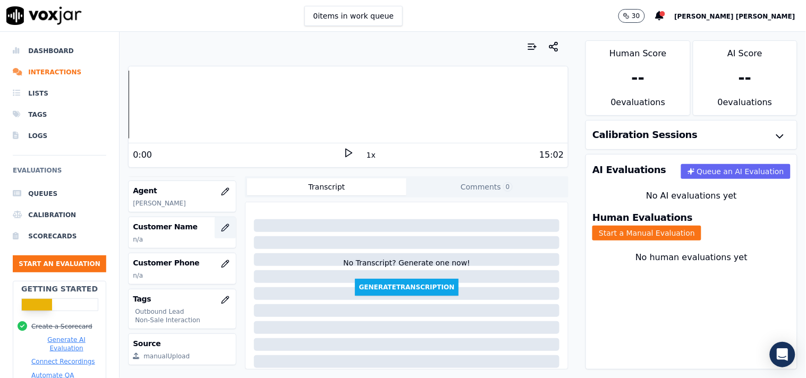
click at [215, 237] on button "button" at bounding box center [225, 227] width 21 height 21
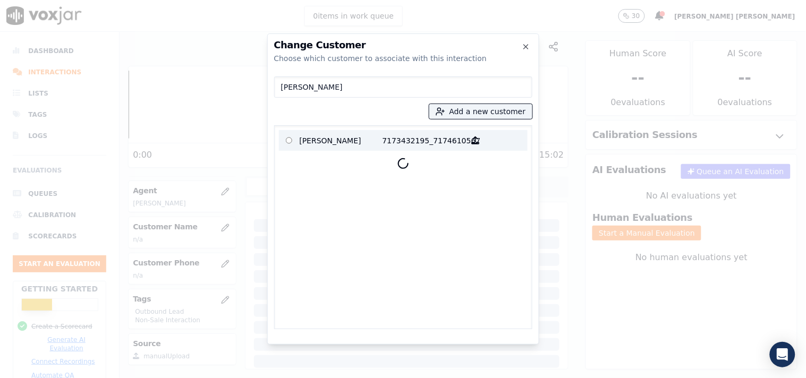
type input "[PERSON_NAME]"
click at [375, 135] on p "[PERSON_NAME]" at bounding box center [341, 140] width 83 height 16
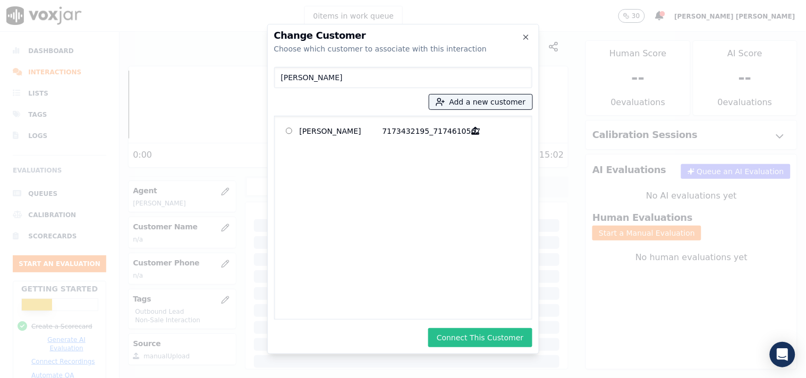
click at [458, 330] on button "Connect This Customer" at bounding box center [480, 337] width 104 height 19
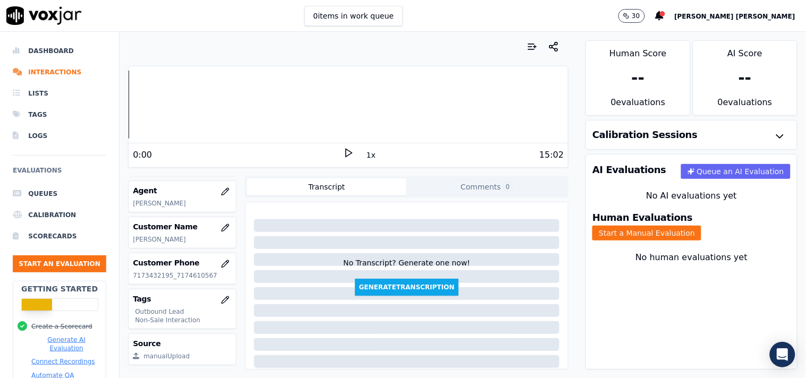
click at [343, 152] on icon at bounding box center [348, 153] width 11 height 11
click at [701, 226] on button "Start a Manual Evaluation" at bounding box center [646, 233] width 109 height 15
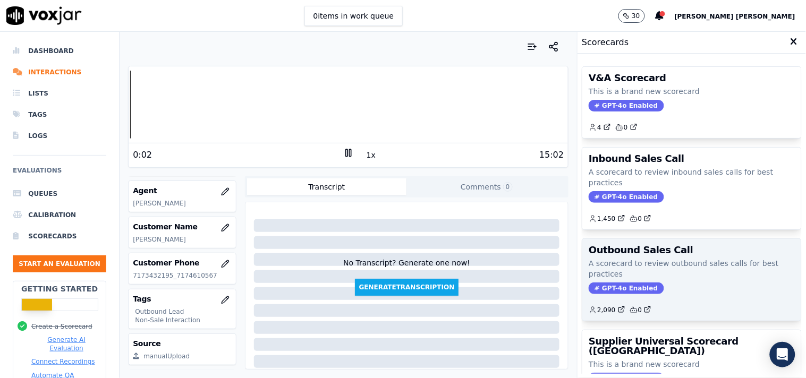
click at [614, 290] on span "GPT-4o Enabled" at bounding box center [626, 289] width 75 height 12
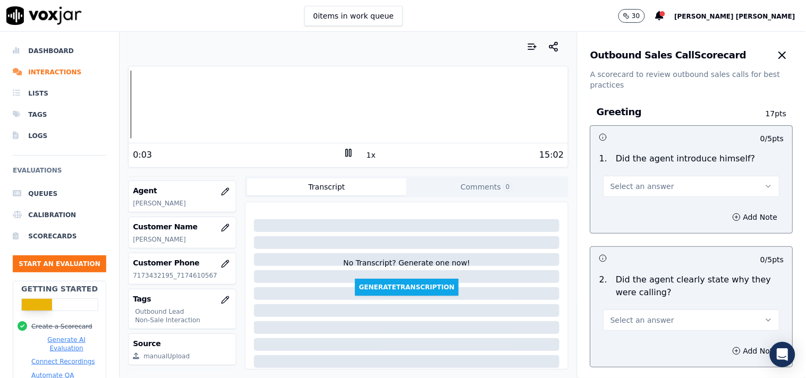
click at [644, 195] on button "Select an answer" at bounding box center [692, 186] width 176 height 21
click at [639, 207] on div "Yes" at bounding box center [673, 210] width 156 height 17
click at [660, 321] on button "Select an answer" at bounding box center [692, 320] width 176 height 21
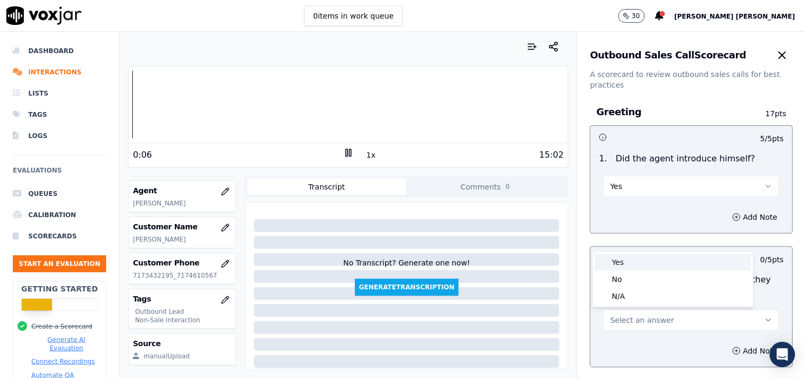
click at [635, 260] on div "Yes" at bounding box center [673, 262] width 156 height 17
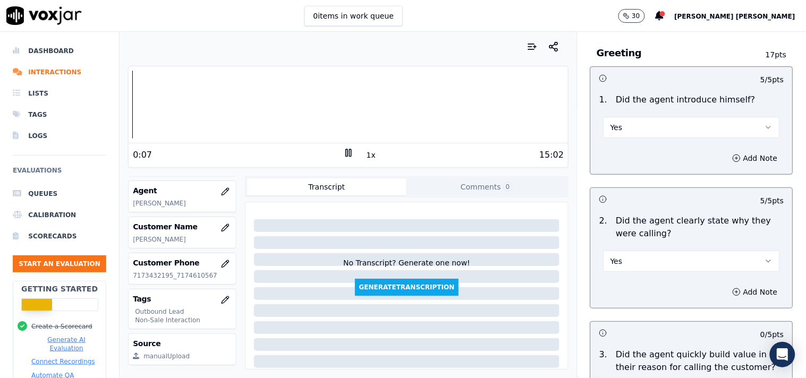
scroll to position [118, 0]
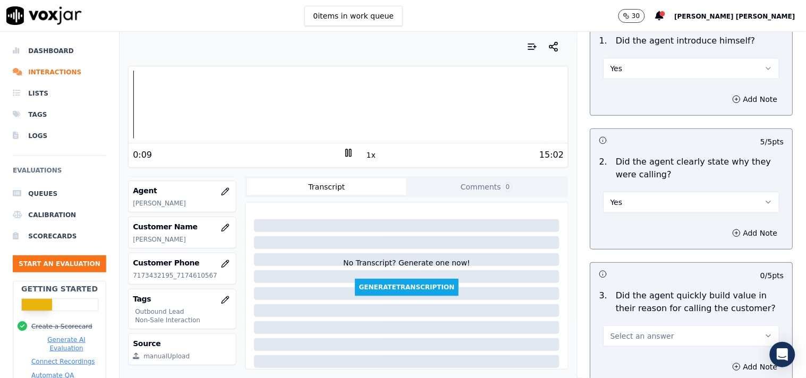
click at [633, 327] on button "Select an answer" at bounding box center [692, 336] width 176 height 21
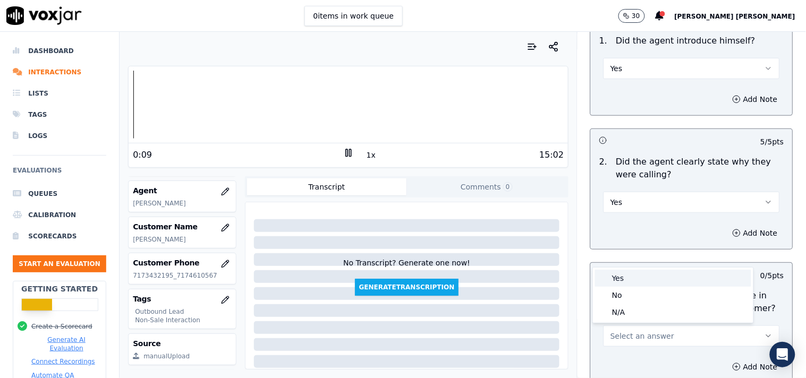
click at [638, 278] on div "Yes" at bounding box center [673, 278] width 156 height 17
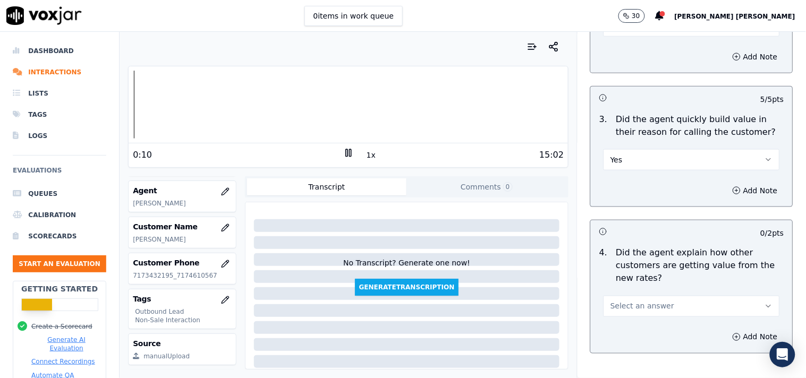
scroll to position [295, 0]
click at [624, 301] on span "Select an answer" at bounding box center [642, 306] width 64 height 11
click at [618, 362] on div "N/A" at bounding box center [673, 363] width 156 height 17
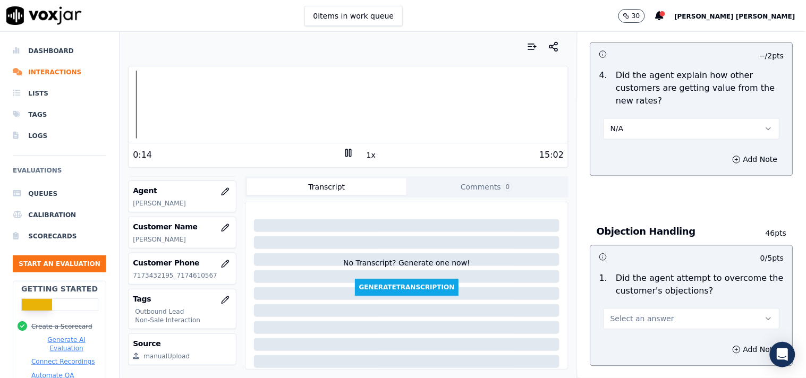
click at [625, 329] on button "Select an answer" at bounding box center [692, 319] width 176 height 21
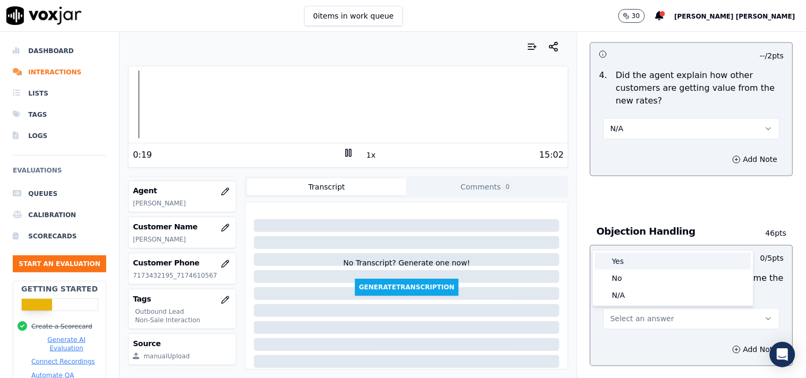
click at [646, 267] on div "Yes" at bounding box center [673, 261] width 156 height 17
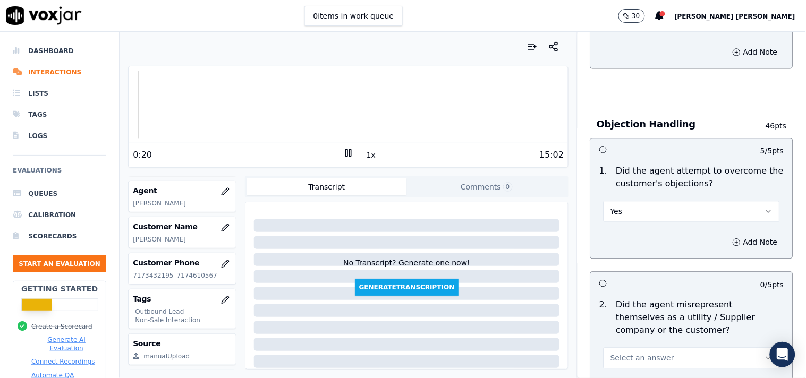
scroll to position [590, 0]
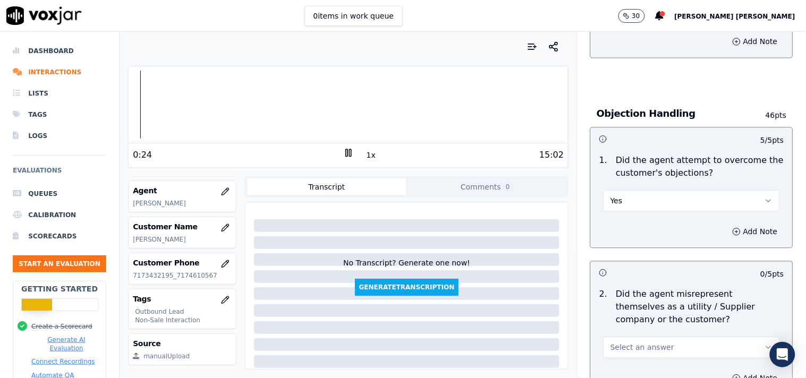
click at [634, 344] on span "Select an answer" at bounding box center [642, 347] width 64 height 11
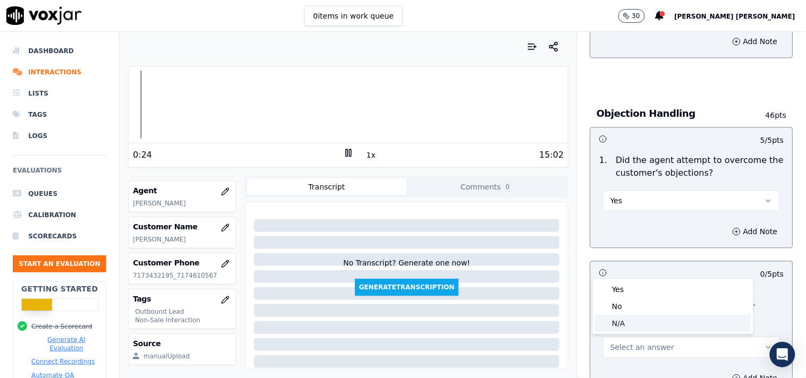
click at [634, 315] on div "N/A" at bounding box center [673, 323] width 156 height 17
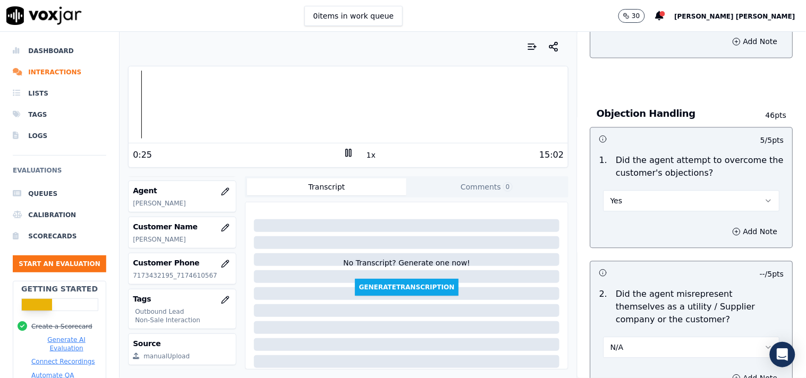
scroll to position [708, 0]
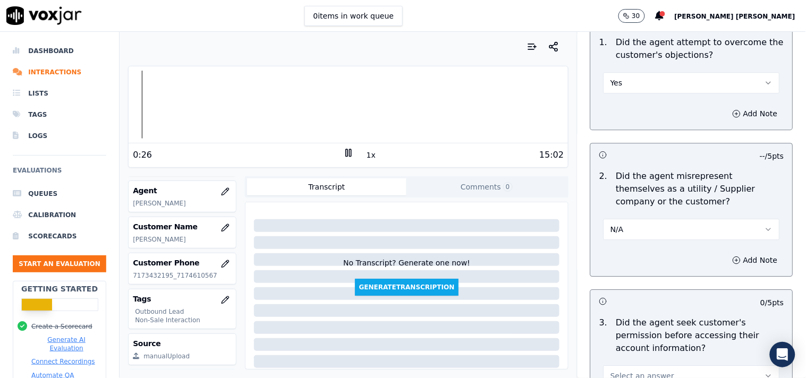
click at [634, 236] on button "N/A" at bounding box center [692, 229] width 176 height 21
click at [629, 266] on div "No" at bounding box center [673, 270] width 156 height 17
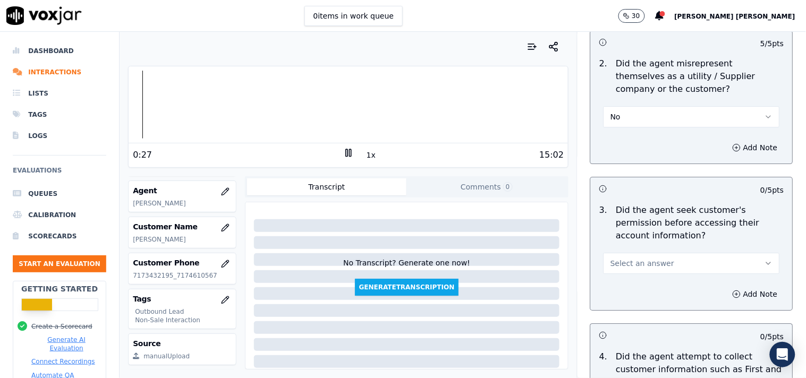
scroll to position [826, 0]
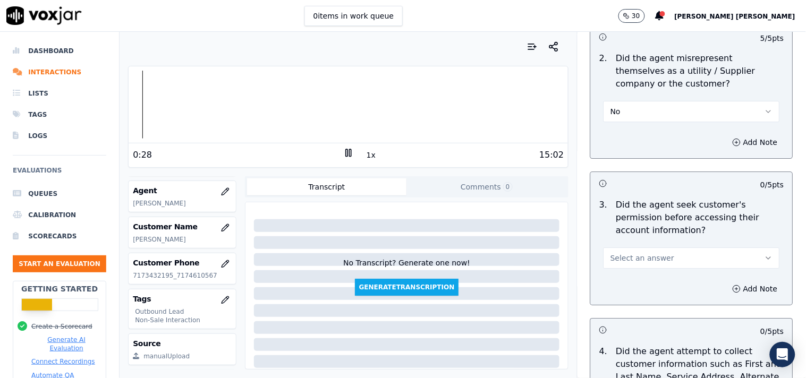
click at [655, 259] on button "Select an answer" at bounding box center [692, 258] width 176 height 21
click at [634, 298] on div "No" at bounding box center [673, 299] width 156 height 17
click at [639, 263] on button "No" at bounding box center [692, 258] width 176 height 21
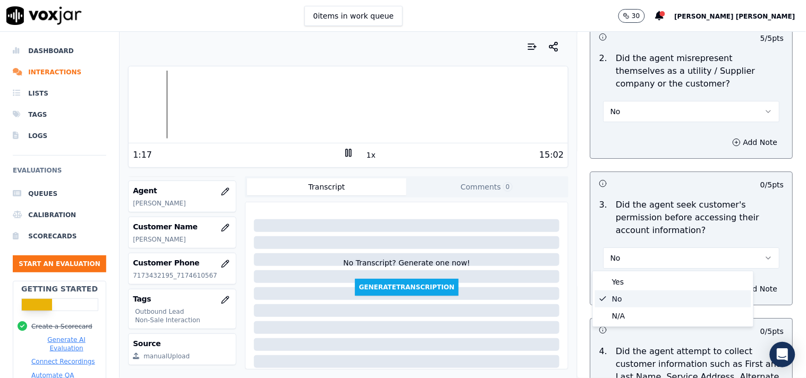
click at [625, 299] on div "No" at bounding box center [673, 299] width 156 height 17
click at [727, 291] on button "Add Note" at bounding box center [755, 289] width 58 height 15
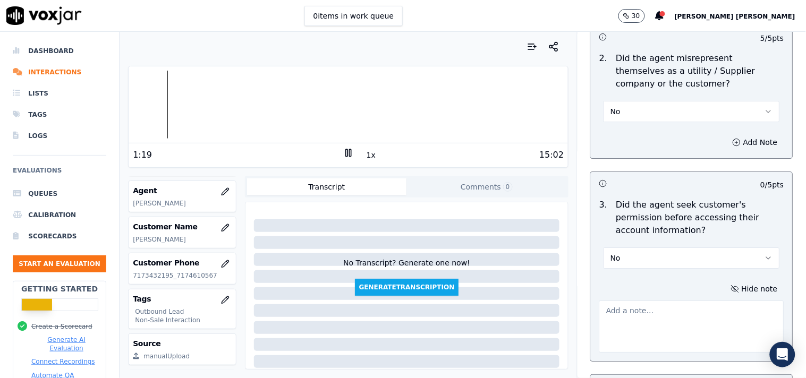
click at [636, 309] on textarea at bounding box center [691, 327] width 185 height 52
paste textarea "@03:45 [PERSON_NAME]- Informed the Choice id No to cx (but failed to take custo…"
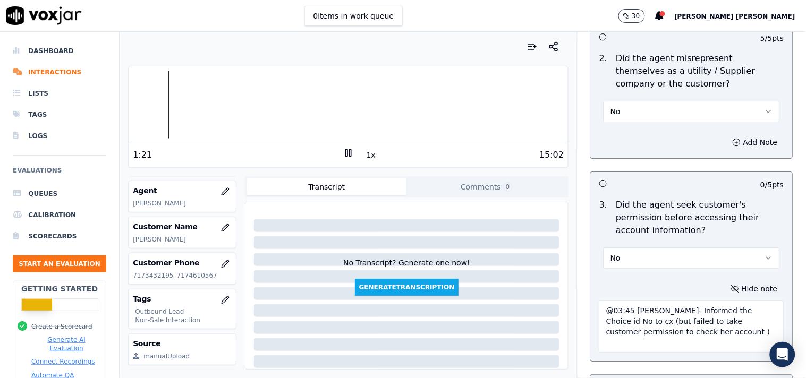
click at [636, 311] on textarea "@03:45 [PERSON_NAME]- Informed the Choice id No to cx (but failed to take custo…" at bounding box center [691, 327] width 185 height 52
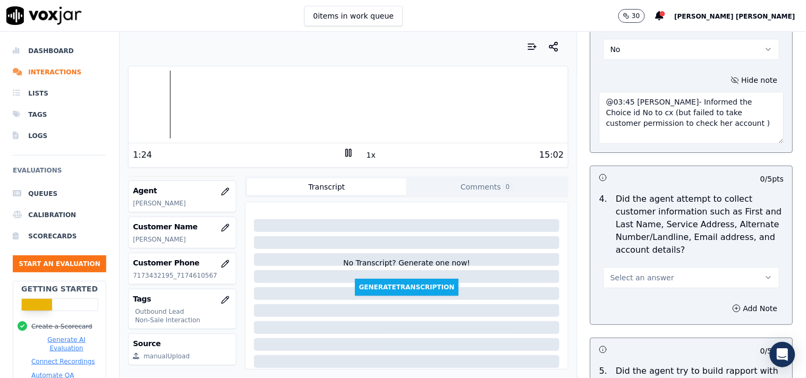
scroll to position [1063, 0]
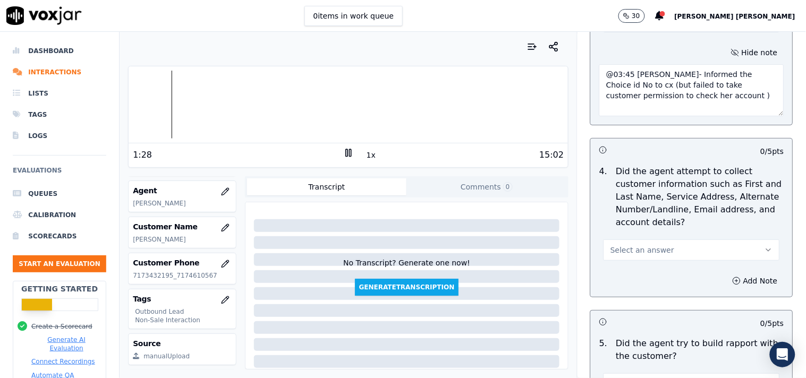
type textarea "@03:45 [PERSON_NAME]- Informed the Choice id No to cx (but failed to take custo…"
click at [658, 248] on button "Select an answer" at bounding box center [692, 250] width 176 height 21
click at [636, 300] on div "Yes No N/A" at bounding box center [673, 291] width 160 height 55
click at [628, 306] on div "N/A" at bounding box center [673, 308] width 156 height 17
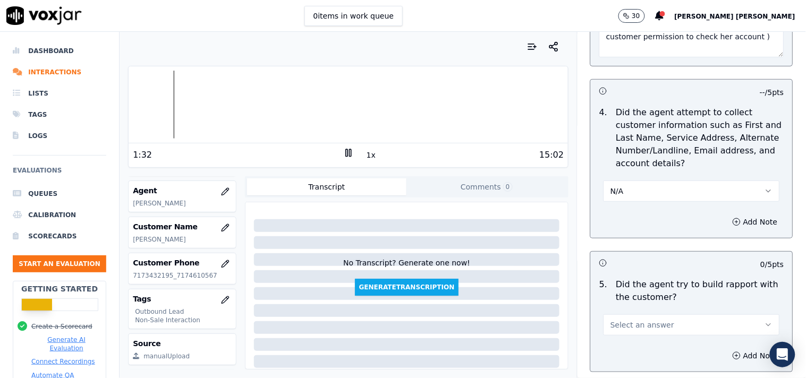
click at [638, 322] on span "Select an answer" at bounding box center [642, 325] width 64 height 11
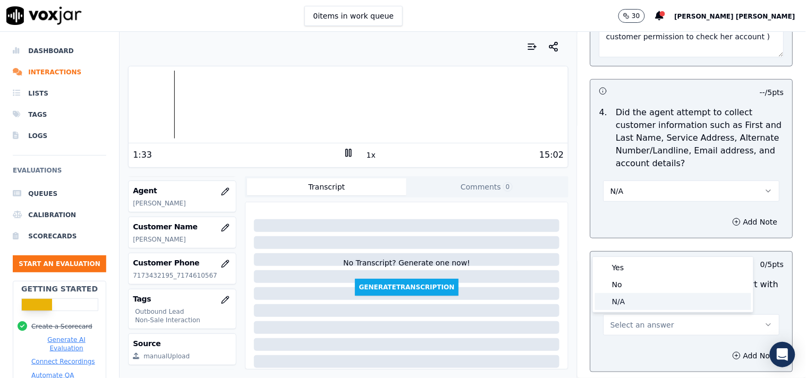
click at [631, 305] on div "N/A" at bounding box center [673, 301] width 156 height 17
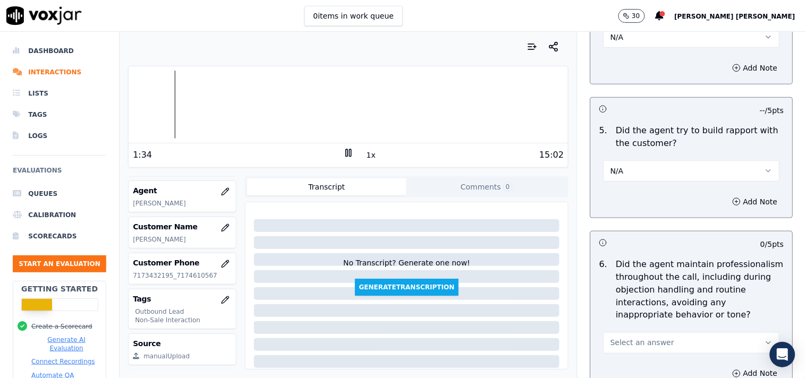
scroll to position [1298, 0]
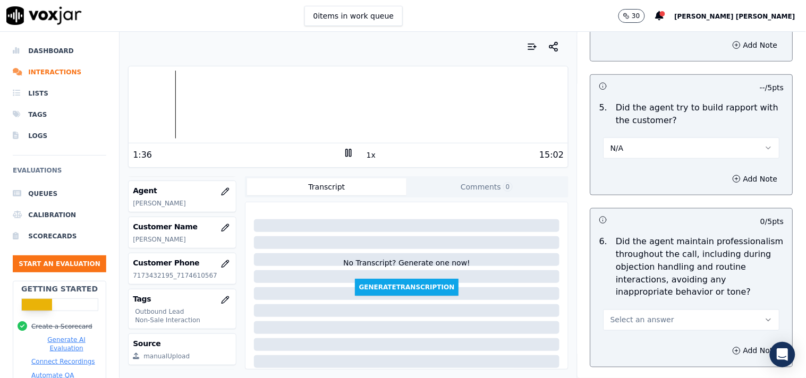
click at [627, 316] on span "Select an answer" at bounding box center [642, 320] width 64 height 11
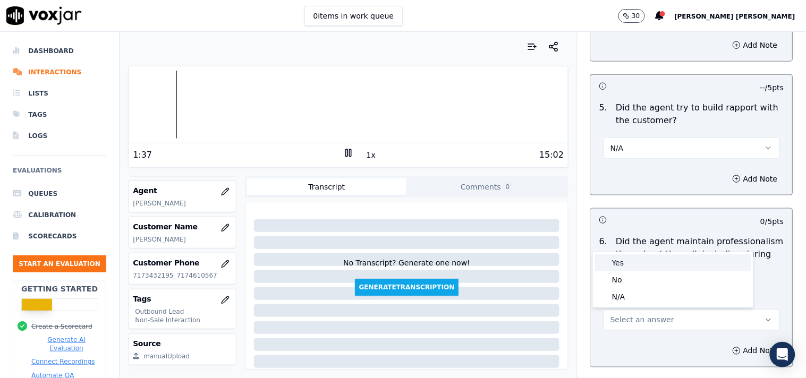
drag, startPoint x: 643, startPoint y: 274, endPoint x: 647, endPoint y: 266, distance: 8.1
click at [647, 266] on div "Yes No N/A" at bounding box center [673, 279] width 160 height 55
click at [647, 266] on div "Yes" at bounding box center [673, 262] width 156 height 17
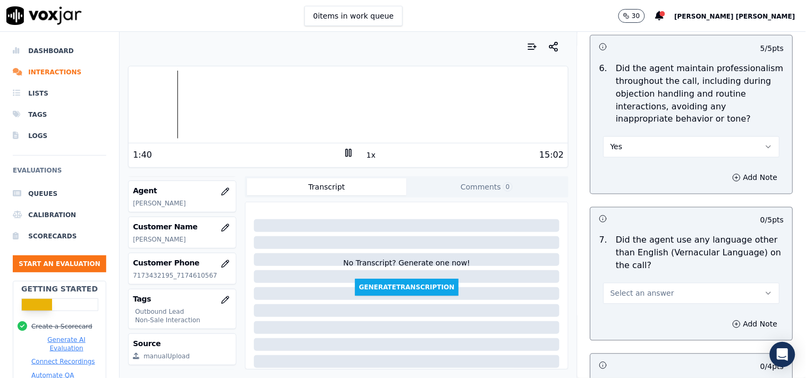
scroll to position [1534, 0]
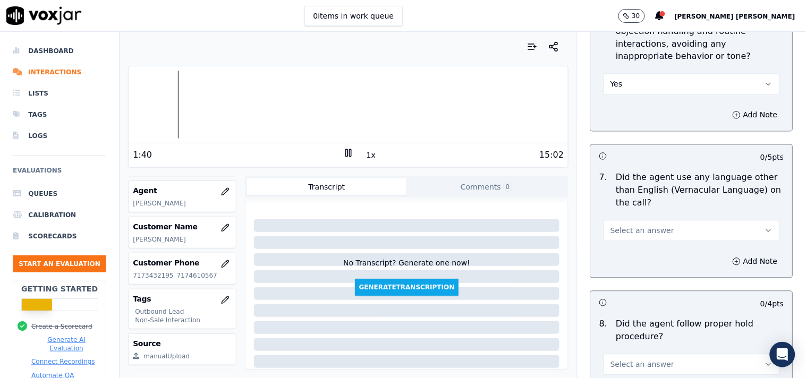
click at [650, 221] on button "Select an answer" at bounding box center [692, 230] width 176 height 21
click at [636, 269] on div "No" at bounding box center [673, 272] width 156 height 17
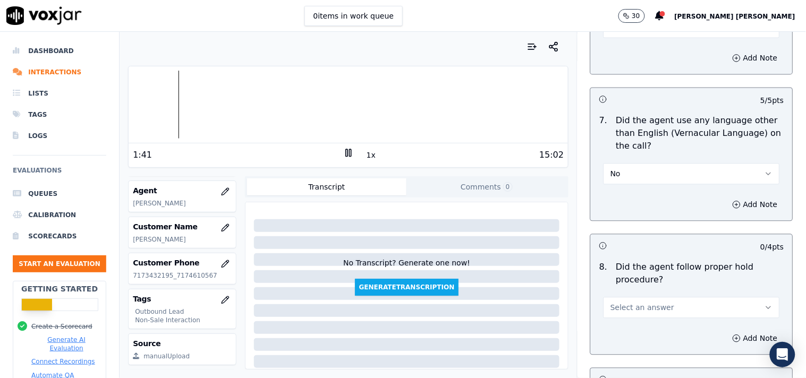
scroll to position [1653, 0]
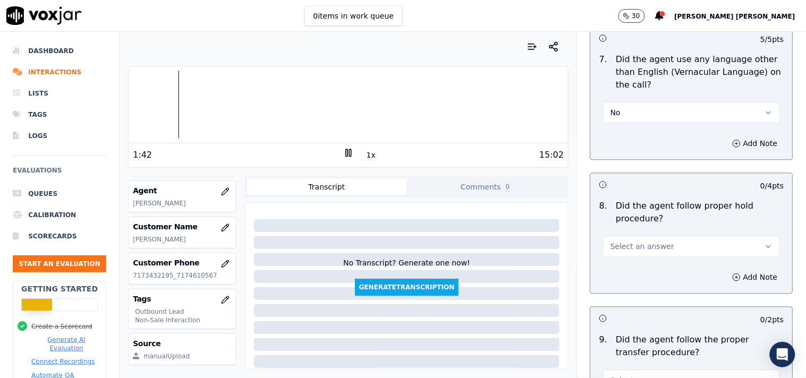
click at [641, 252] on span "Select an answer" at bounding box center [642, 246] width 64 height 11
click at [635, 272] on div "Yes" at bounding box center [673, 271] width 156 height 17
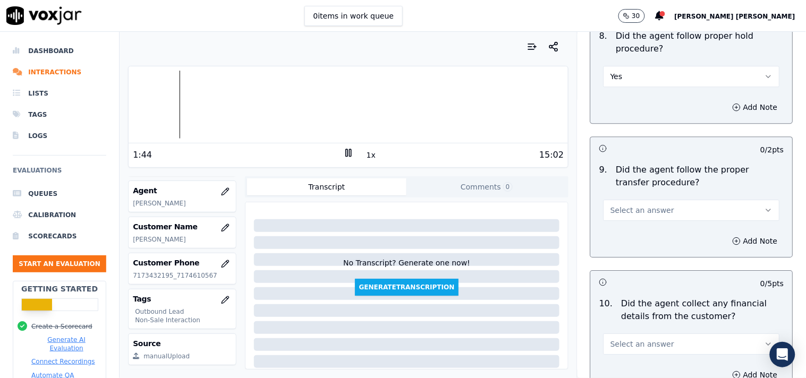
scroll to position [1830, 0]
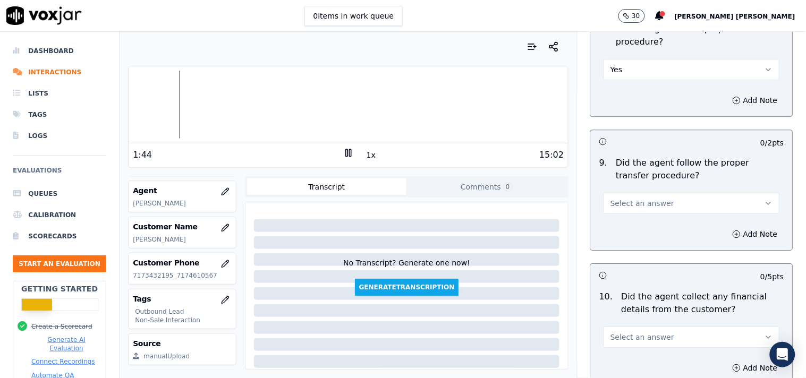
click at [648, 204] on span "Select an answer" at bounding box center [642, 203] width 64 height 11
click at [647, 232] on div "Yes" at bounding box center [673, 227] width 156 height 17
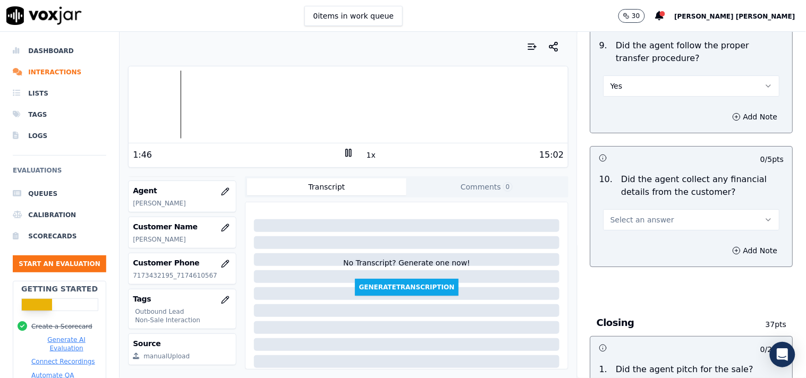
scroll to position [1948, 0]
click at [647, 220] on span "Select an answer" at bounding box center [642, 219] width 64 height 11
click at [633, 263] on div "No" at bounding box center [673, 260] width 156 height 17
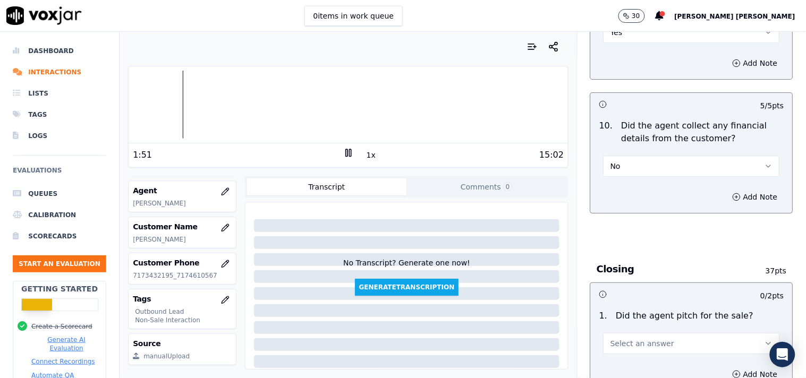
scroll to position [2066, 0]
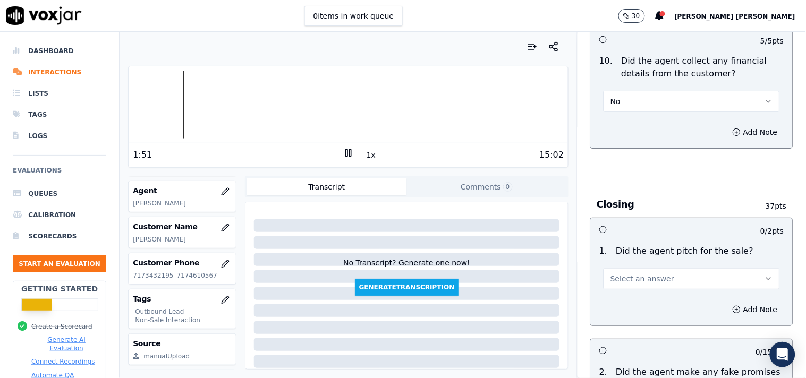
click at [635, 275] on span "Select an answer" at bounding box center [642, 279] width 64 height 11
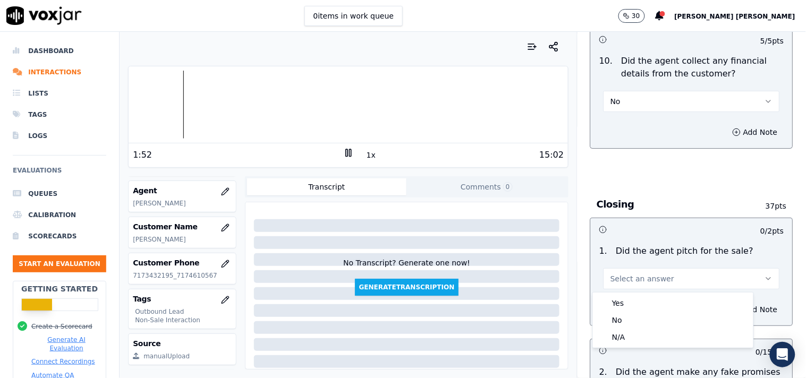
click at [628, 290] on div "1 . Did the agent pitch for the sale? Select an answer" at bounding box center [692, 267] width 202 height 53
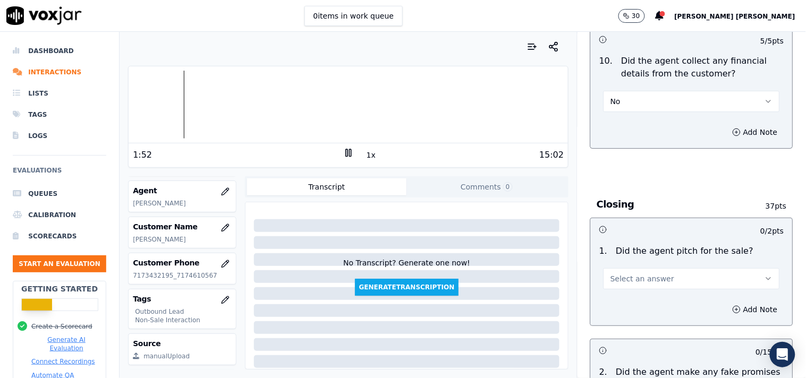
click at [629, 294] on div "0 / 2 pts 1 . Did the agent pitch for the sale? Select an answer Add Note" at bounding box center [691, 272] width 203 height 108
click at [638, 274] on span "Select an answer" at bounding box center [642, 279] width 64 height 11
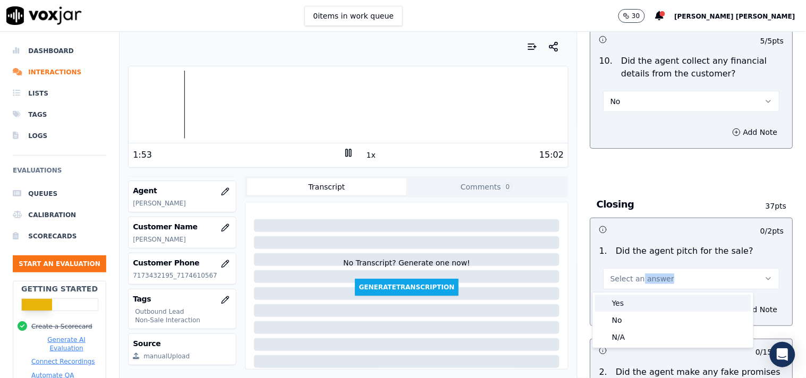
click at [641, 309] on div "Yes" at bounding box center [673, 303] width 156 height 17
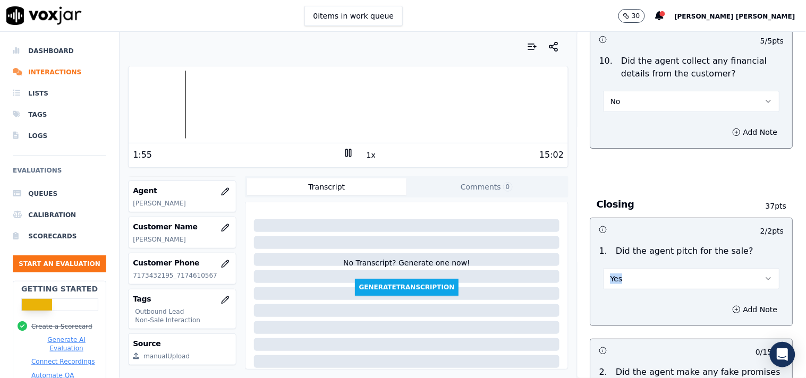
click at [354, 157] on div "15:02" at bounding box center [459, 155] width 210 height 13
click at [364, 156] on button "1x" at bounding box center [370, 155] width 13 height 15
click at [364, 156] on button "1.5x" at bounding box center [374, 155] width 21 height 15
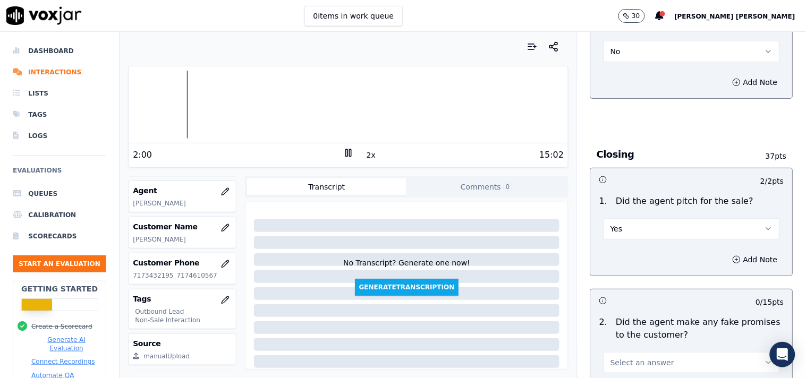
scroll to position [2184, 0]
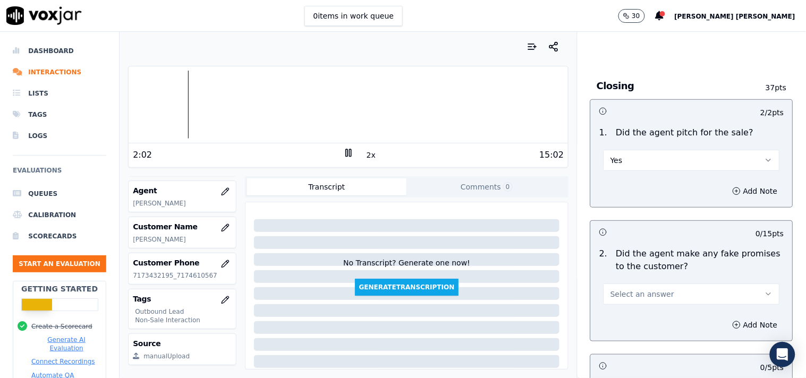
click at [636, 299] on span "Select an answer" at bounding box center [642, 294] width 64 height 11
click at [624, 328] on div "No" at bounding box center [673, 336] width 156 height 17
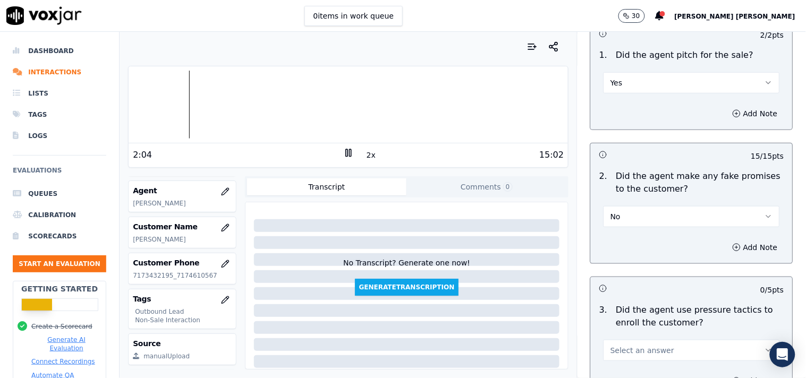
scroll to position [2361, 0]
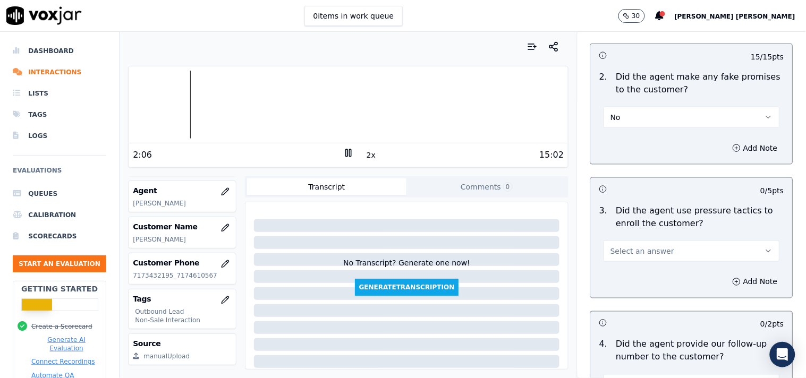
click at [631, 261] on button "Select an answer" at bounding box center [692, 251] width 176 height 21
click at [626, 291] on div "No" at bounding box center [673, 293] width 156 height 17
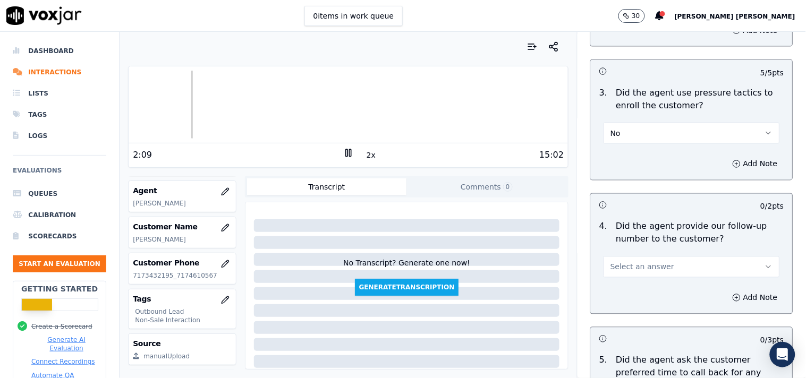
click at [628, 269] on span "Select an answer" at bounding box center [642, 267] width 64 height 11
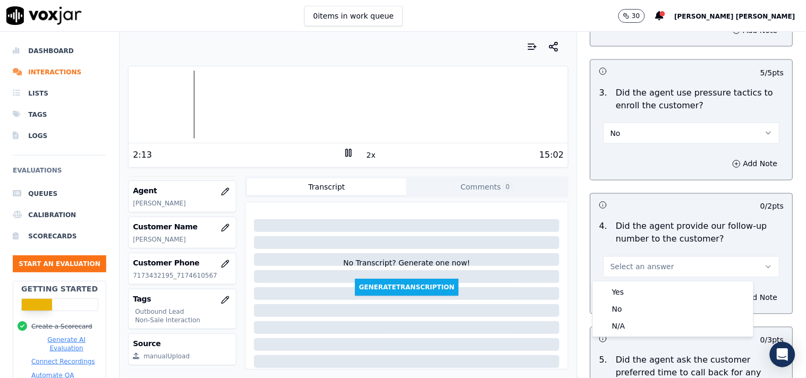
click at [590, 324] on div "2 / 2 pts 1 . Did the agent pitch for the sale? Yes Add Note 15 / 15 pts 2 . Di…" at bounding box center [691, 266] width 203 height 924
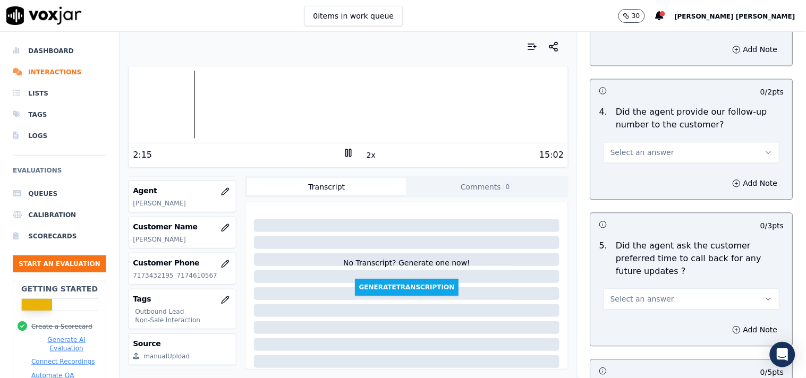
scroll to position [2597, 0]
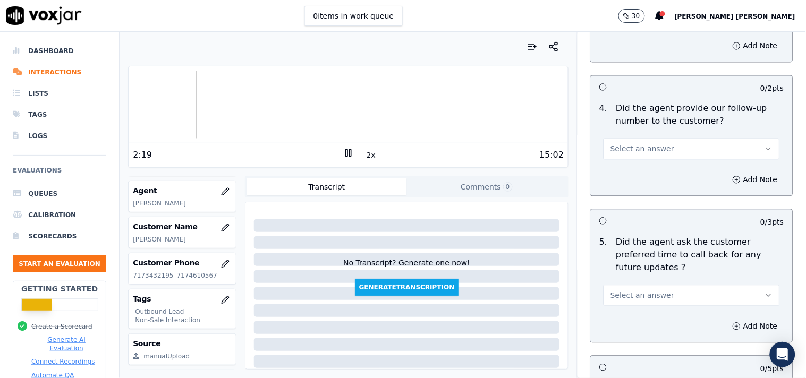
click at [629, 291] on span "Select an answer" at bounding box center [642, 296] width 64 height 11
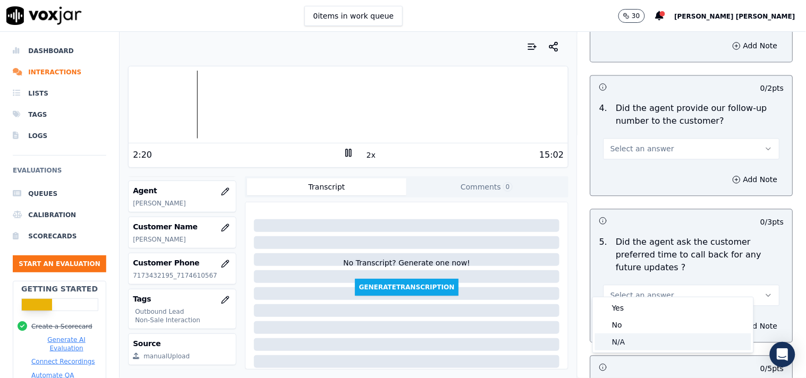
click at [619, 336] on div "N/A" at bounding box center [673, 342] width 156 height 17
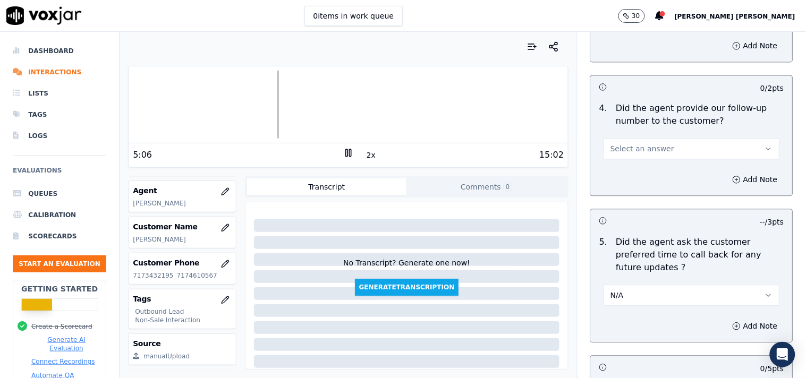
click at [647, 285] on button "N/A" at bounding box center [692, 295] width 176 height 21
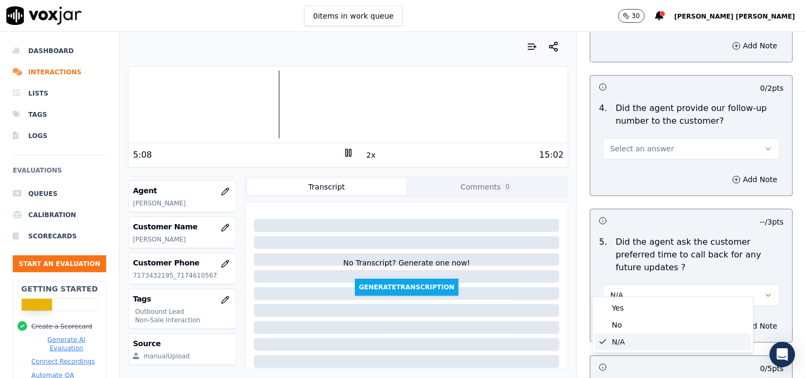
drag, startPoint x: 623, startPoint y: 339, endPoint x: 644, endPoint y: 269, distance: 73.3
click at [623, 341] on div "N/A" at bounding box center [673, 342] width 156 height 17
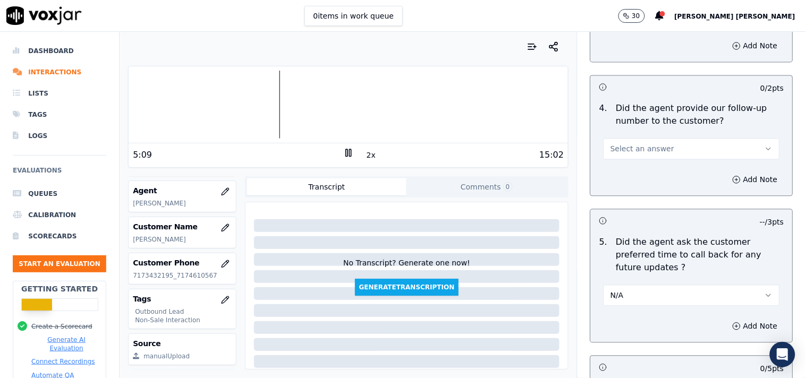
click at [651, 170] on div "Add Note" at bounding box center [692, 180] width 202 height 32
click at [656, 156] on button "Select an answer" at bounding box center [692, 149] width 176 height 21
click at [643, 186] on div "No" at bounding box center [673, 190] width 156 height 17
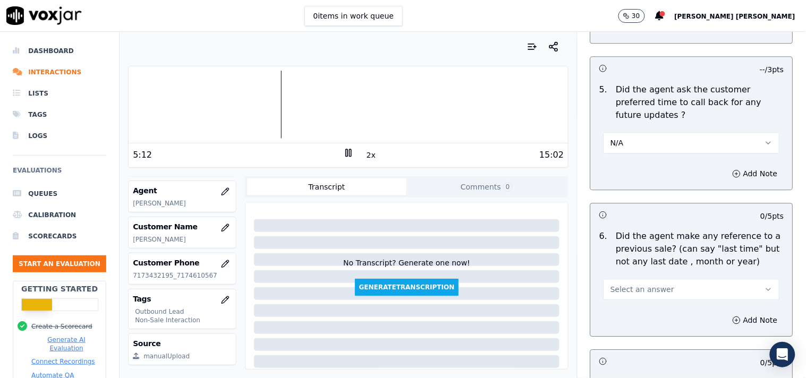
scroll to position [2774, 0]
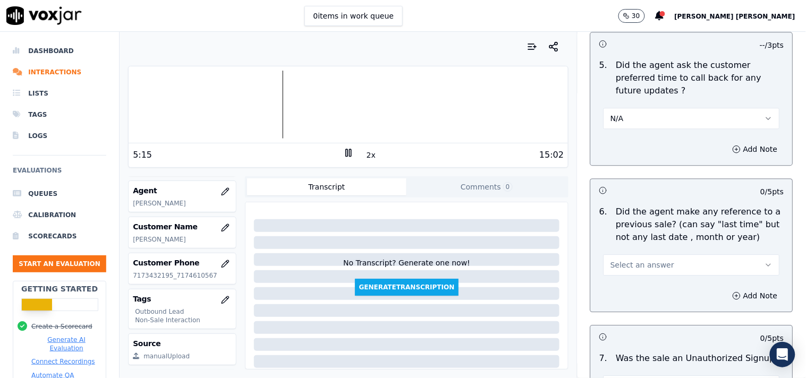
click at [633, 254] on button "Select an answer" at bounding box center [692, 264] width 176 height 21
click at [625, 276] on div "Yes" at bounding box center [673, 277] width 156 height 17
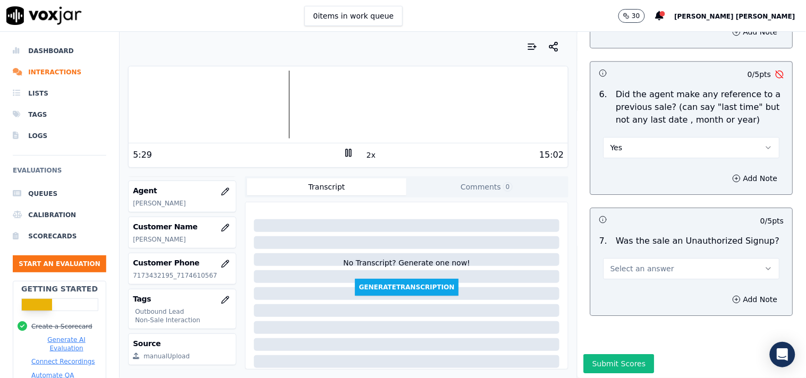
scroll to position [2892, 0]
click at [633, 263] on span "Select an answer" at bounding box center [642, 268] width 64 height 11
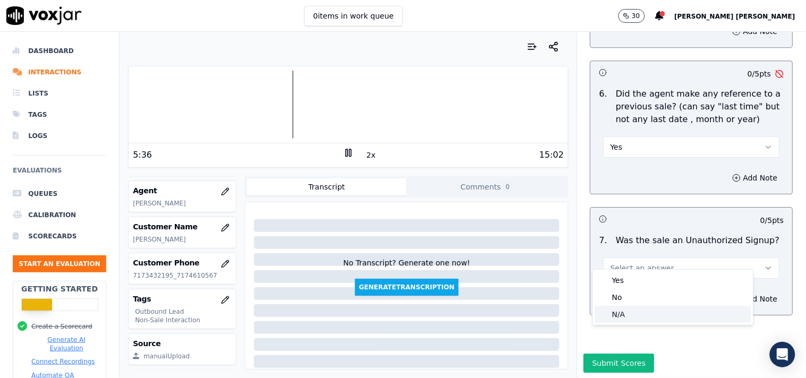
click at [618, 313] on div "N/A" at bounding box center [673, 314] width 156 height 17
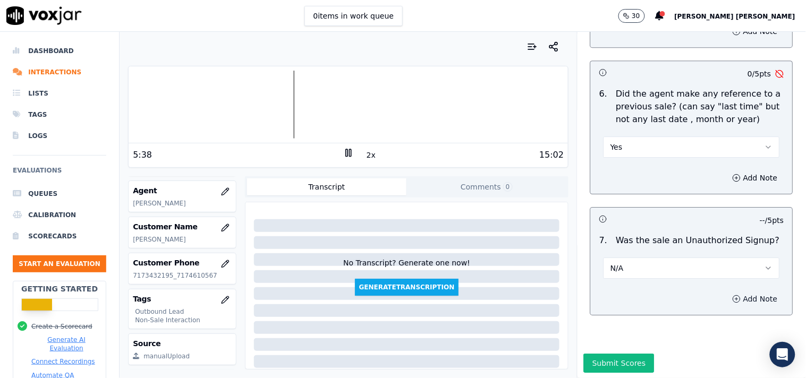
click at [733, 295] on icon "button" at bounding box center [737, 299] width 9 height 9
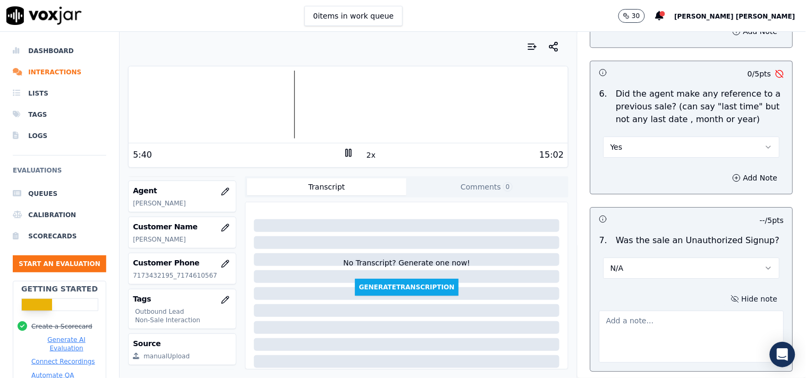
click at [639, 328] on textarea at bounding box center [691, 337] width 185 height 52
click at [600, 317] on textarea at bounding box center [691, 337] width 185 height 52
paste textarea """"call id-20250908-165430 [PERSON_NAME] infomed about the rates and details ab…"
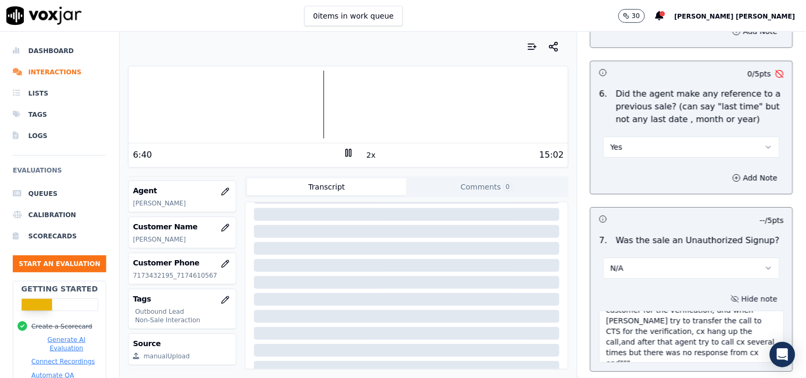
scroll to position [118, 0]
type textarea """"call id-20250908-165430 [PERSON_NAME] infomed about the rates and details ab…"
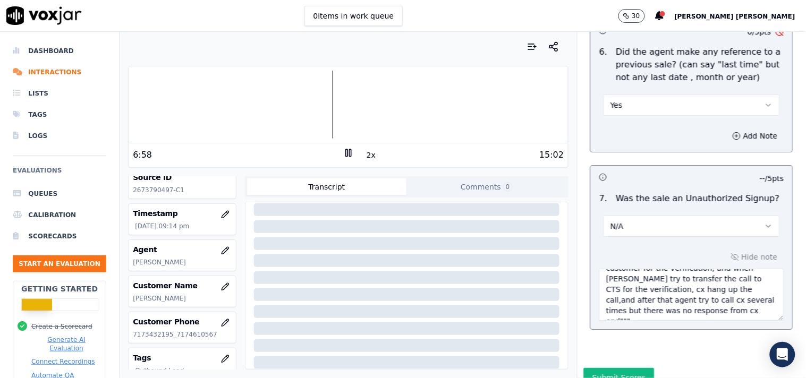
scroll to position [2965, 0]
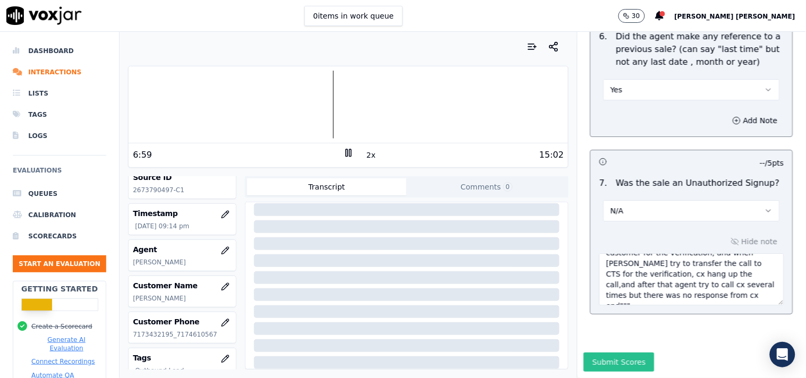
click at [590, 353] on button "Submit Scores" at bounding box center [619, 362] width 71 height 19
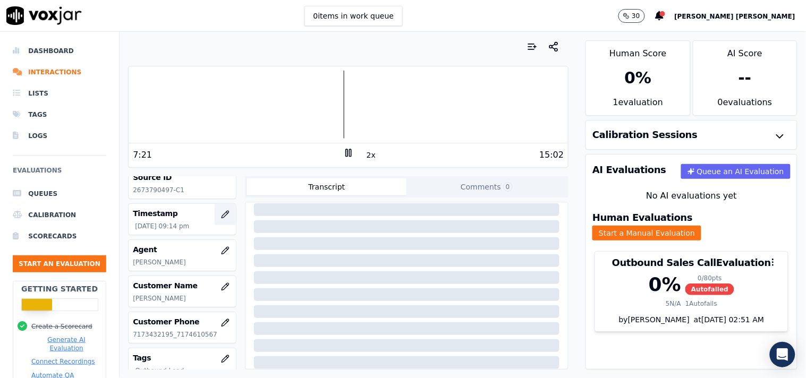
click at [221, 219] on icon "button" at bounding box center [225, 214] width 9 height 9
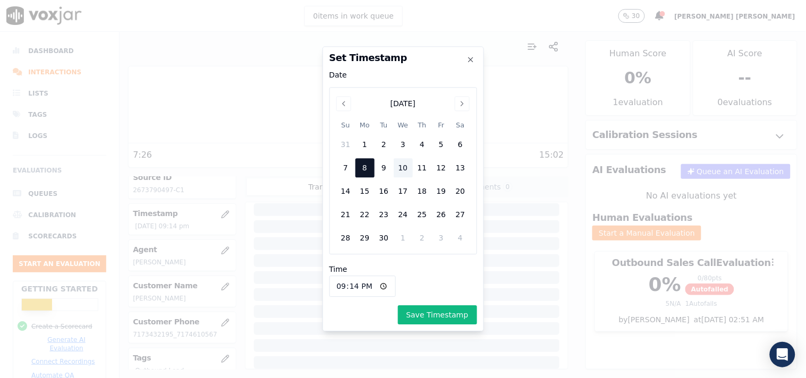
click at [367, 173] on div "8" at bounding box center [364, 168] width 19 height 19
click at [411, 321] on button "Save Timestamp" at bounding box center [437, 315] width 79 height 19
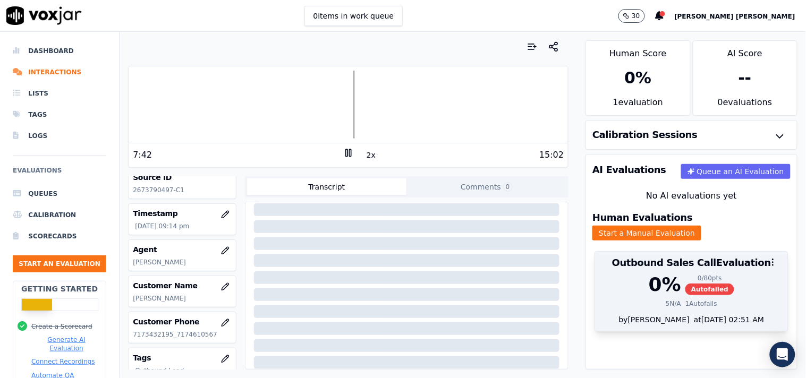
click at [691, 284] on span "Autofailed" at bounding box center [709, 290] width 49 height 12
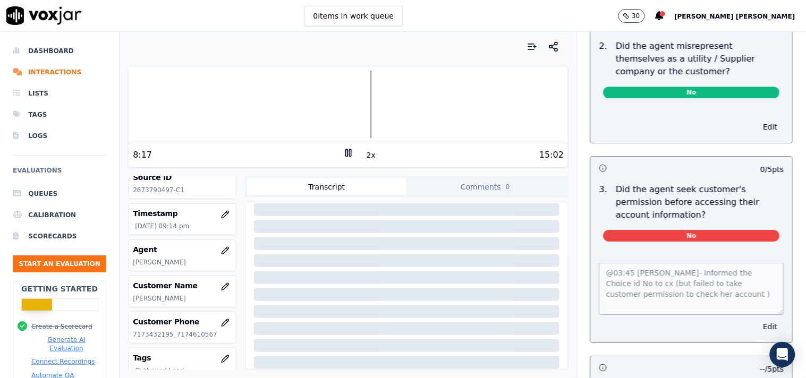
scroll to position [826, 0]
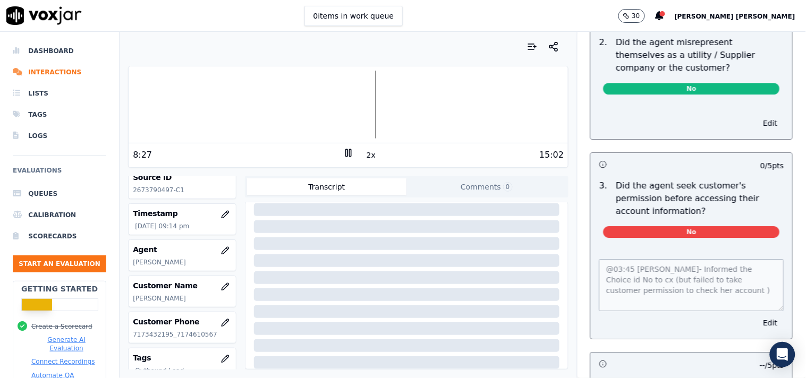
click at [336, 149] on div "8:27" at bounding box center [238, 155] width 210 height 13
click at [350, 156] on rect at bounding box center [351, 152] width 2 height 7
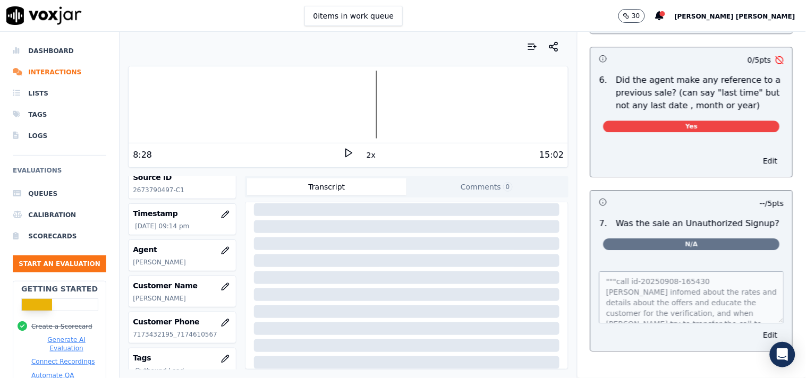
scroll to position [2816, 0]
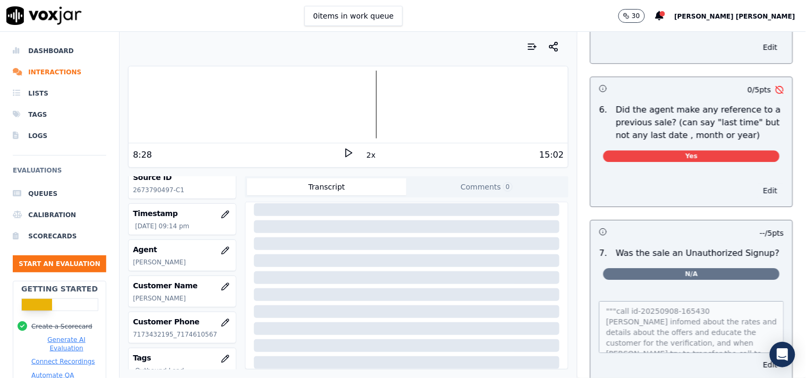
click at [757, 183] on button "Edit" at bounding box center [770, 190] width 27 height 15
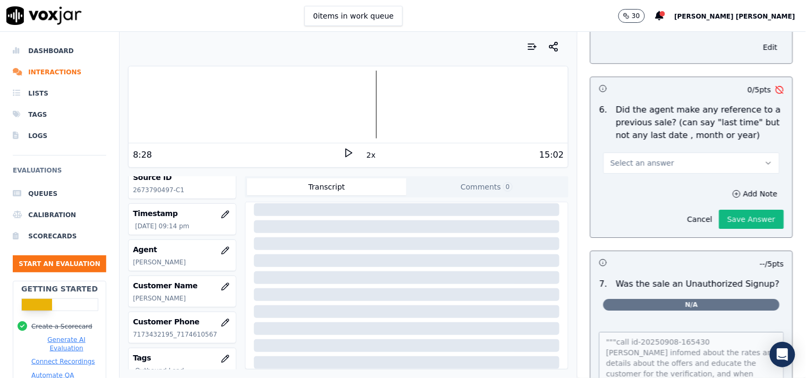
click at [688, 158] on button "Select an answer" at bounding box center [692, 162] width 176 height 21
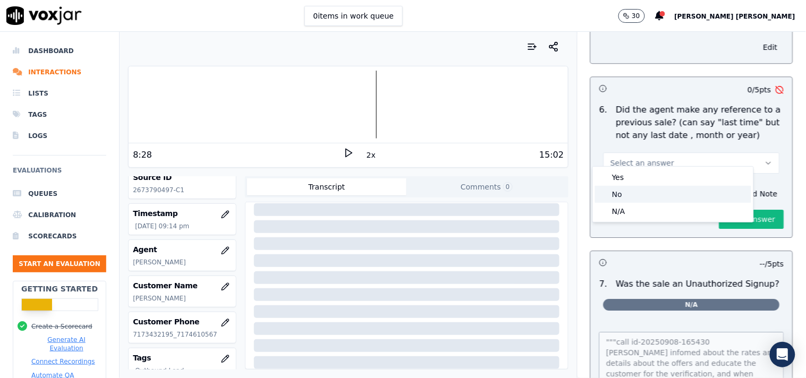
click at [661, 193] on div "No" at bounding box center [673, 194] width 156 height 17
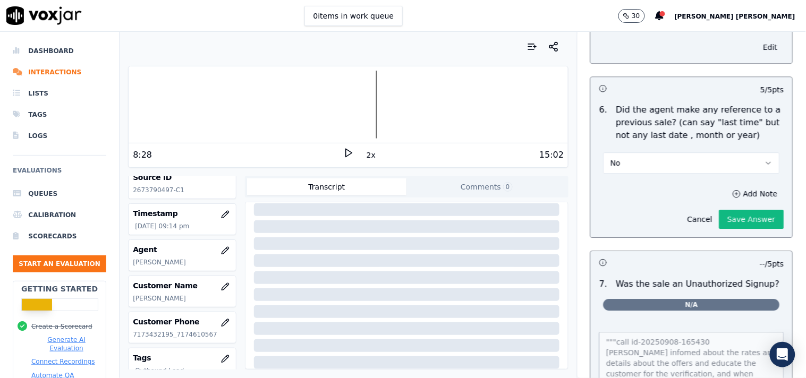
click at [719, 210] on button "Save Answer" at bounding box center [751, 219] width 65 height 19
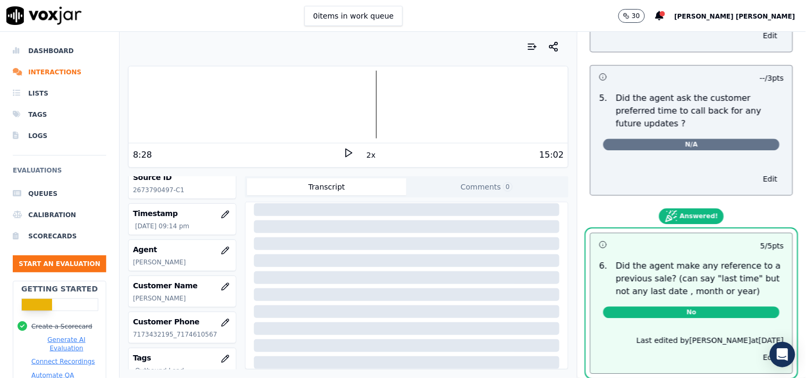
scroll to position [2673, 0]
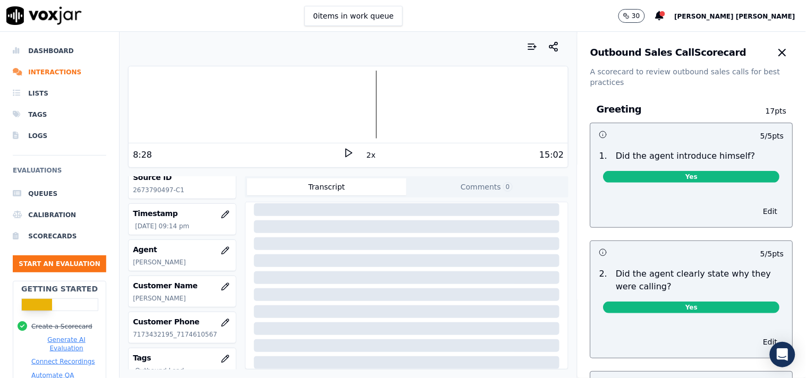
scroll to position [0, 0]
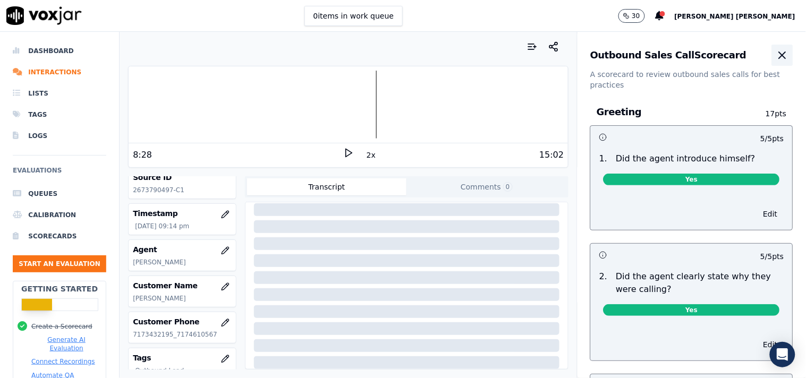
click at [776, 59] on icon "button" at bounding box center [782, 55] width 13 height 13
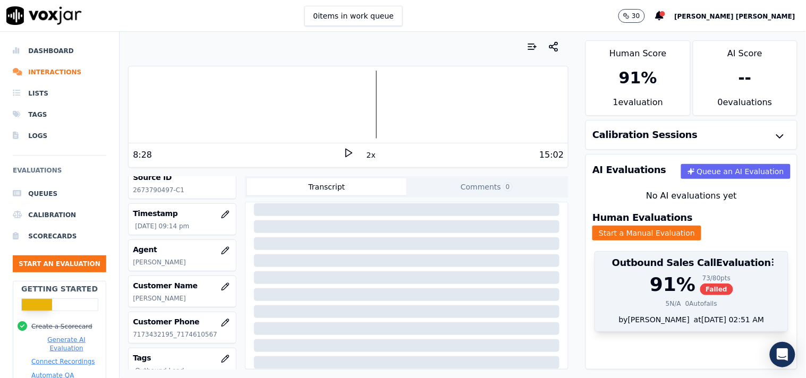
click at [700, 284] on span "Failed" at bounding box center [716, 290] width 33 height 12
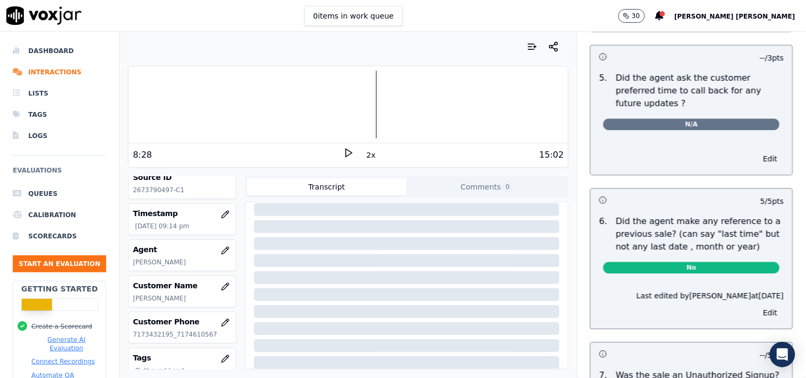
scroll to position [2885, 0]
